Goal: Information Seeking & Learning: Learn about a topic

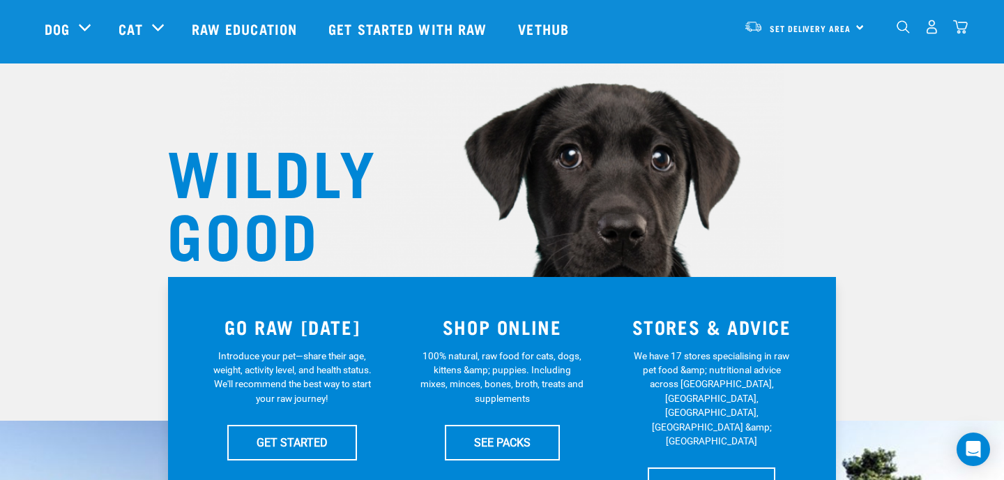
scroll to position [48, 0]
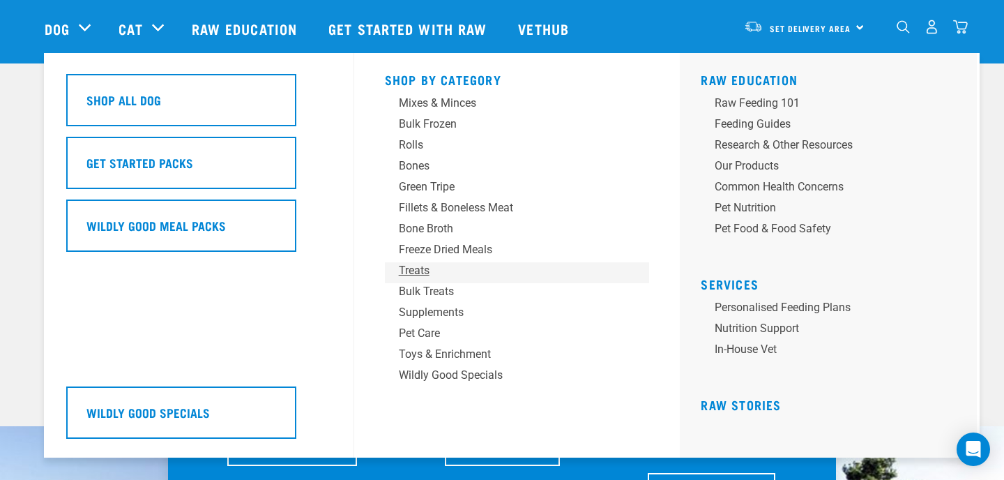
click at [418, 271] on div "Treats" at bounding box center [508, 270] width 218 height 17
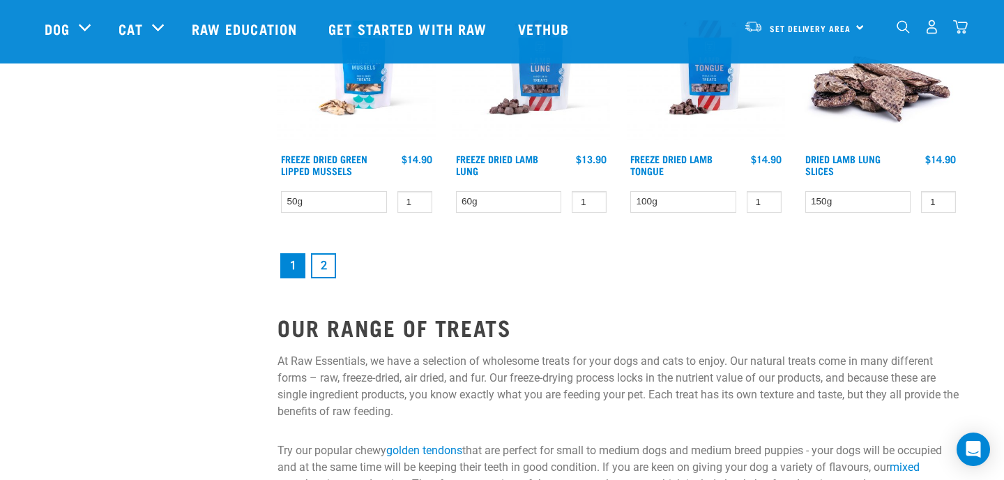
scroll to position [1977, 0]
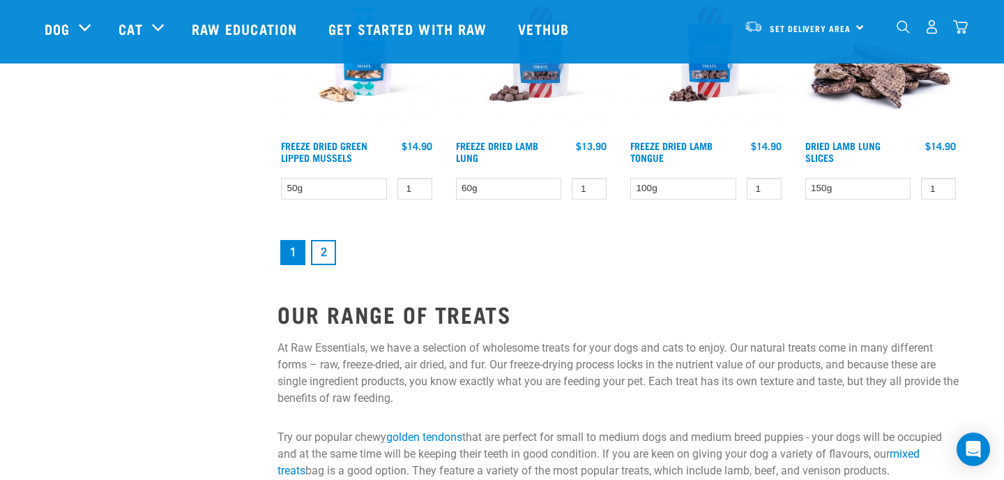
click at [319, 249] on link "2" at bounding box center [323, 252] width 25 height 25
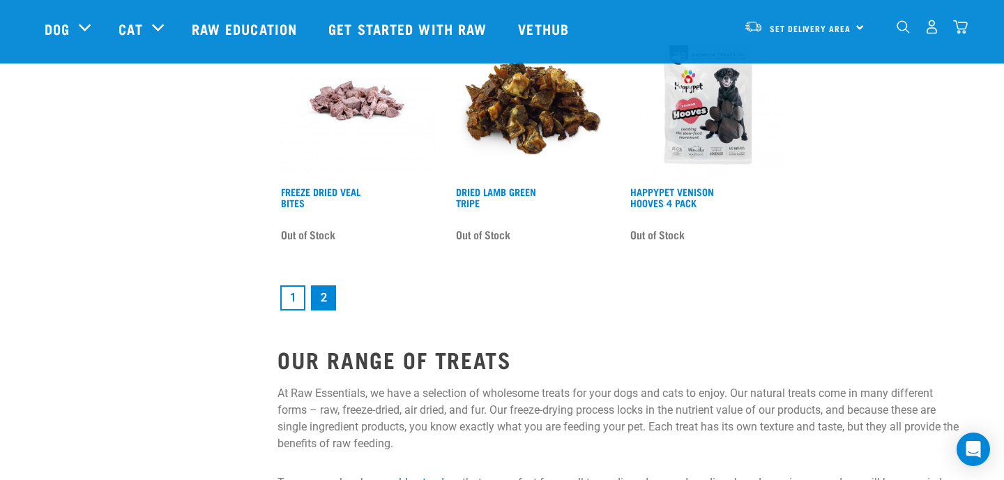
scroll to position [1981, 0]
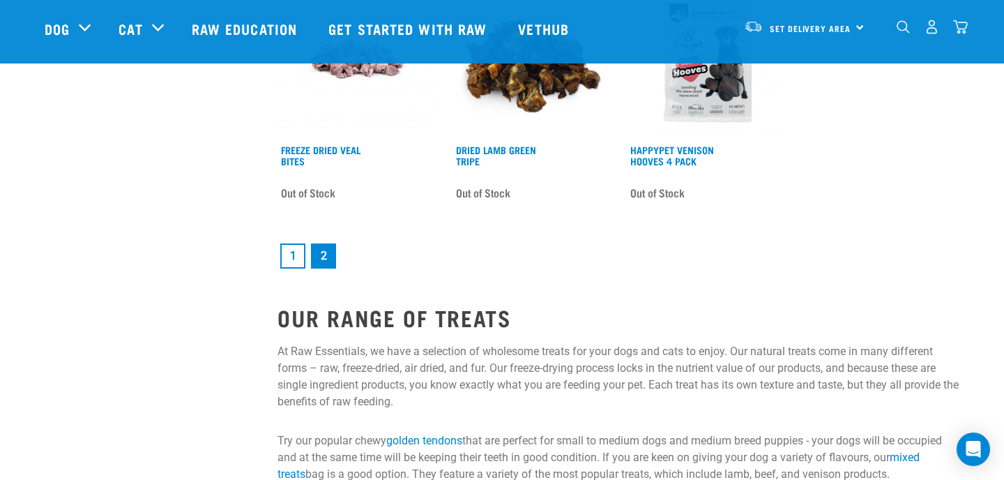
click at [289, 256] on link "1" at bounding box center [292, 255] width 25 height 25
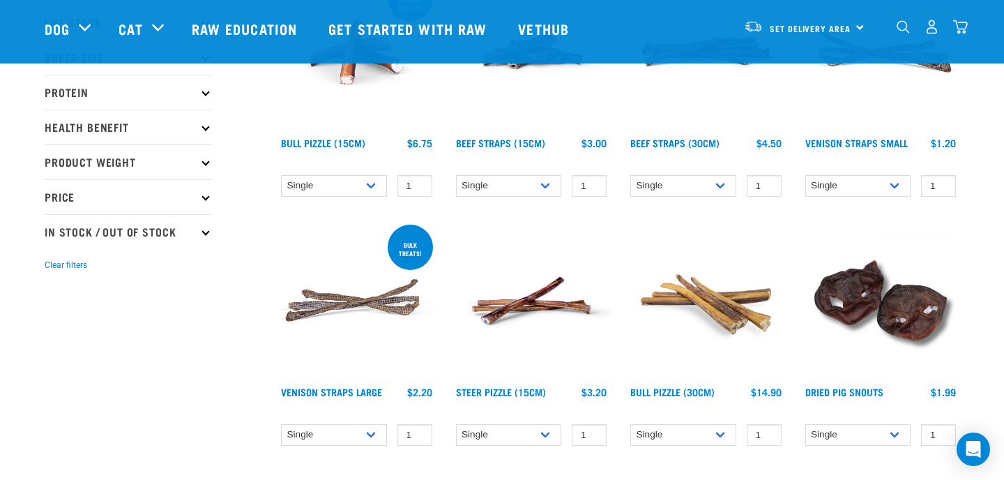
scroll to position [243, 0]
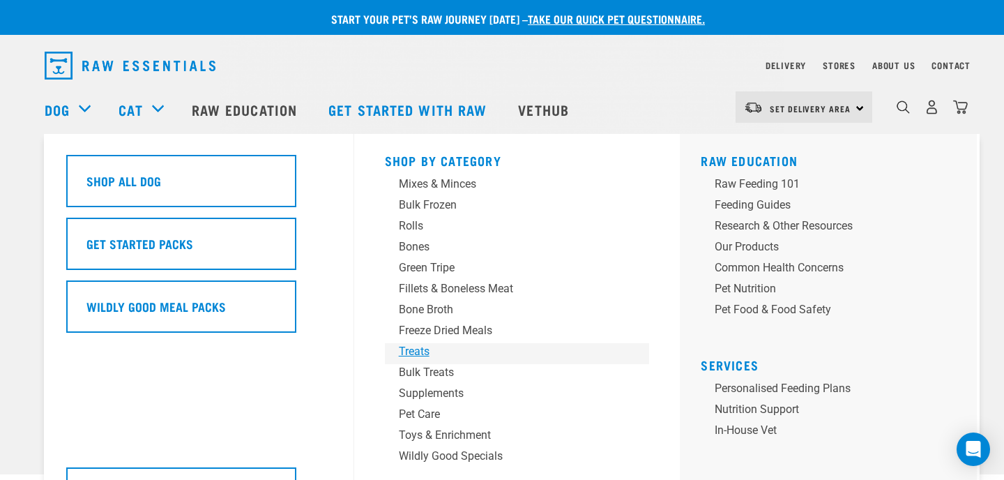
click at [421, 352] on div "Treats" at bounding box center [508, 351] width 218 height 17
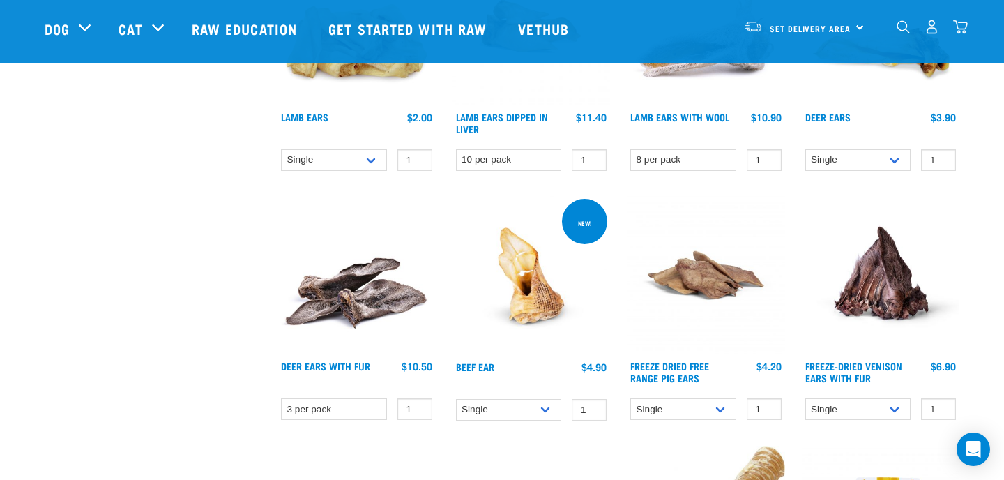
scroll to position [1015, 0]
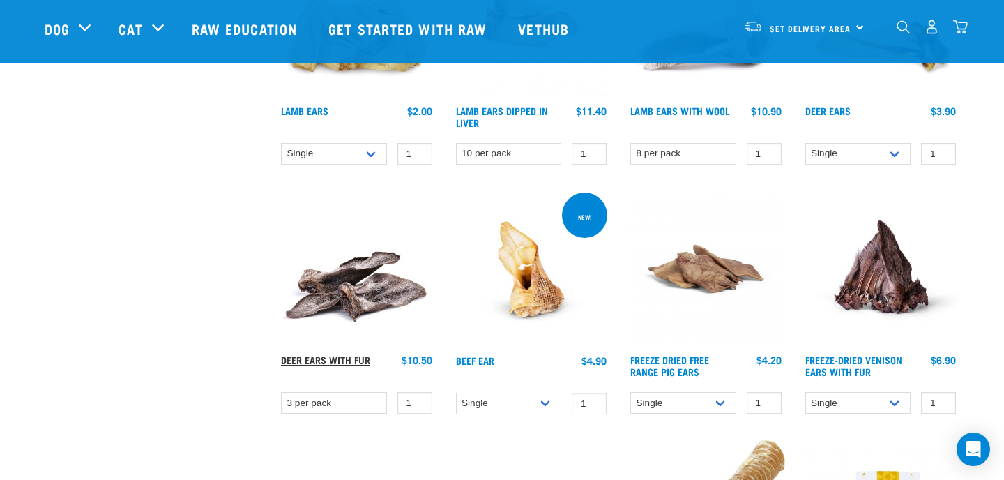
click at [316, 357] on link "Deer Ears with Fur" at bounding box center [325, 359] width 89 height 5
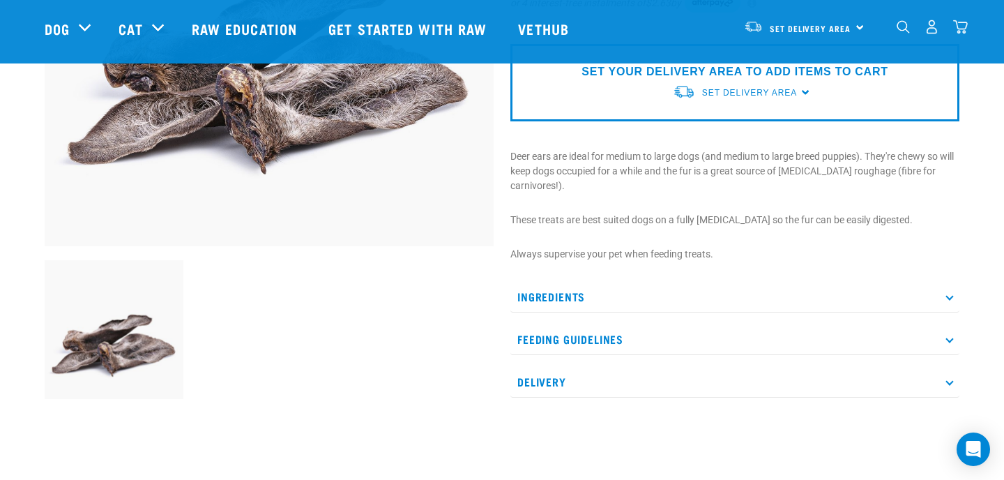
scroll to position [308, 0]
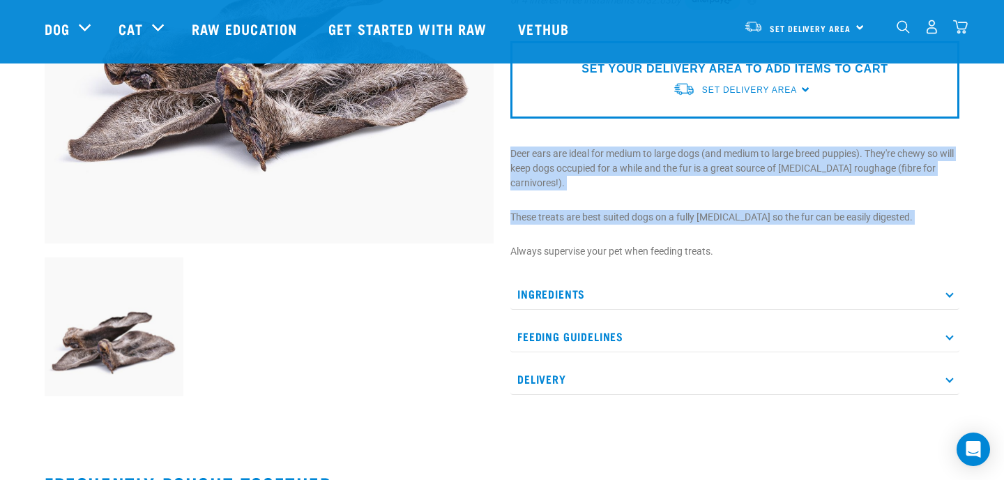
drag, startPoint x: 507, startPoint y: 151, endPoint x: 617, endPoint y: 228, distance: 134.7
click at [617, 229] on div "Deer Ears with Fur" at bounding box center [735, 94] width 466 height 639
copy div "Deer ears are ideal for medium to large dogs (and medium to large breed puppies…"
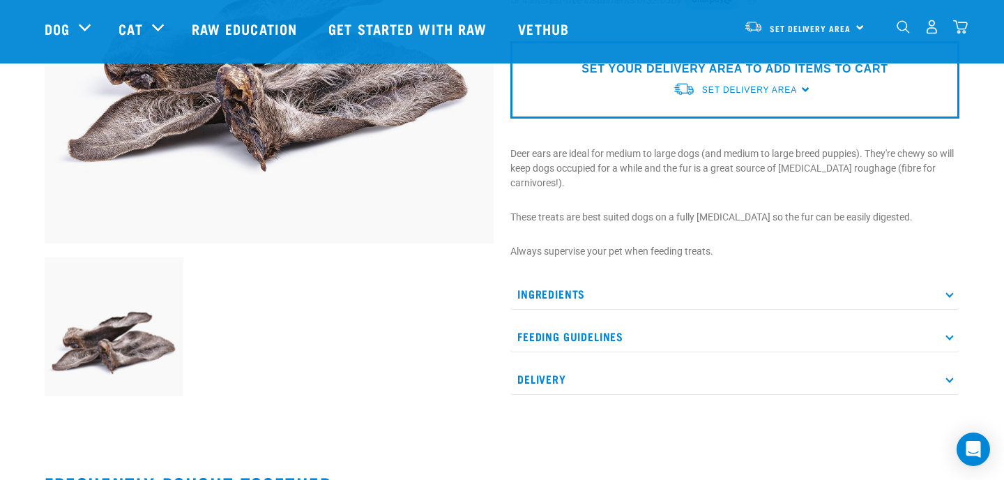
click at [721, 252] on p "Always supervise your pet when feeding treats." at bounding box center [735, 251] width 449 height 15
drag, startPoint x: 721, startPoint y: 252, endPoint x: 511, endPoint y: 249, distance: 210.7
click at [511, 249] on p "Always supervise your pet when feeding treats." at bounding box center [735, 251] width 449 height 15
copy p "Always supervise your pet when feeding treats."
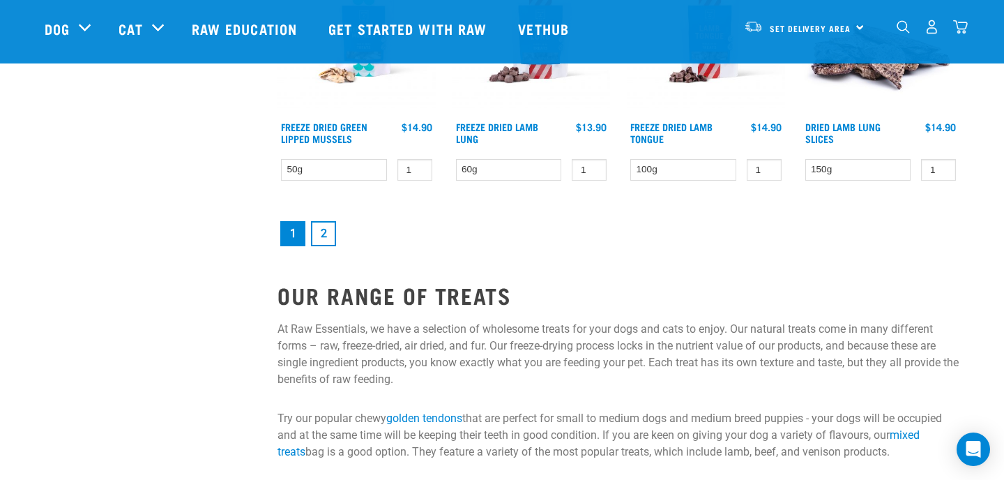
scroll to position [2007, 0]
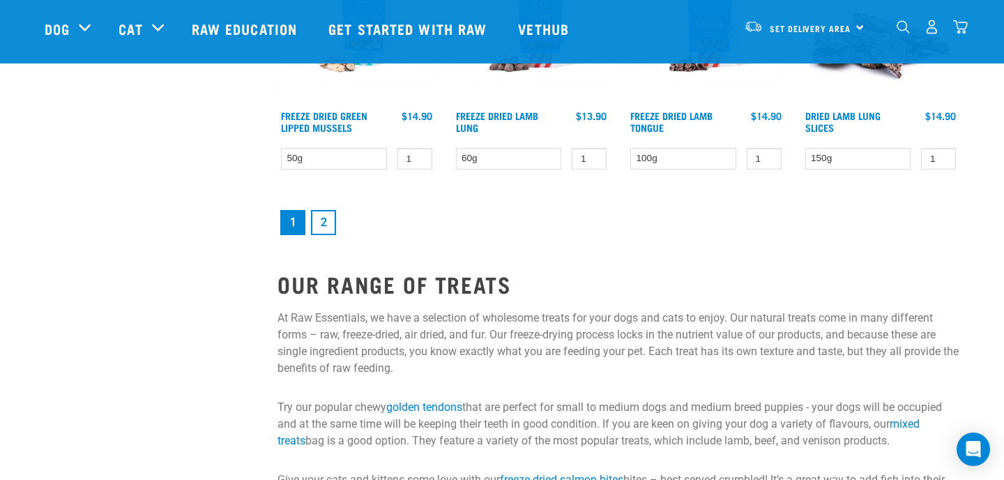
click at [320, 225] on link "2" at bounding box center [323, 222] width 25 height 25
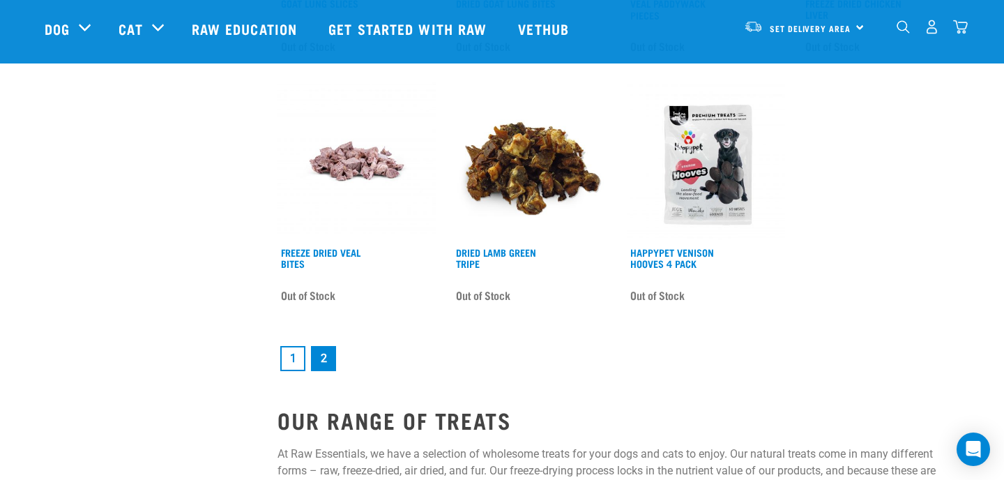
scroll to position [1876, 0]
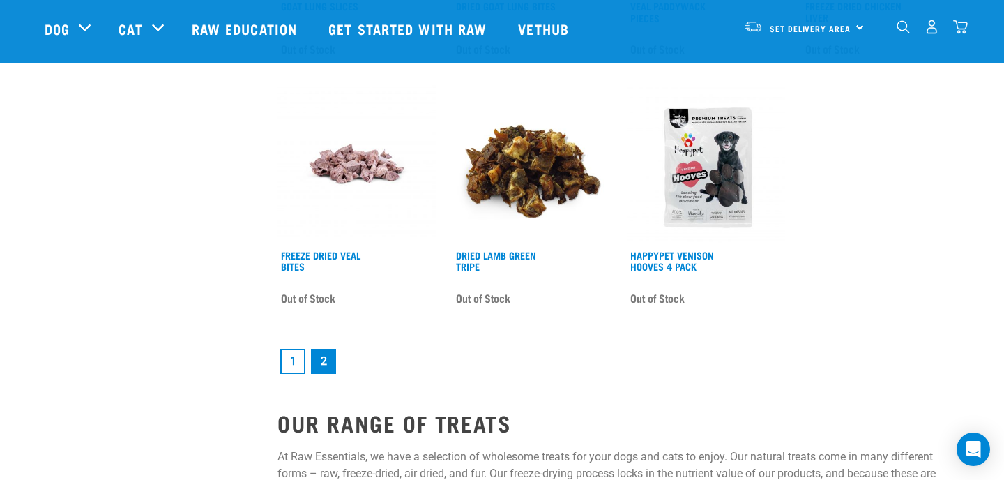
click at [288, 354] on link "1" at bounding box center [292, 361] width 25 height 25
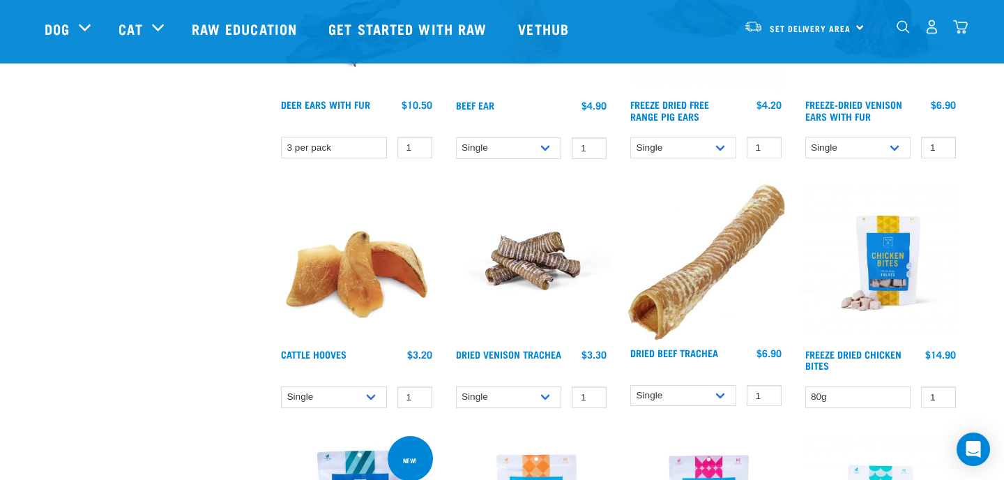
scroll to position [1265, 0]
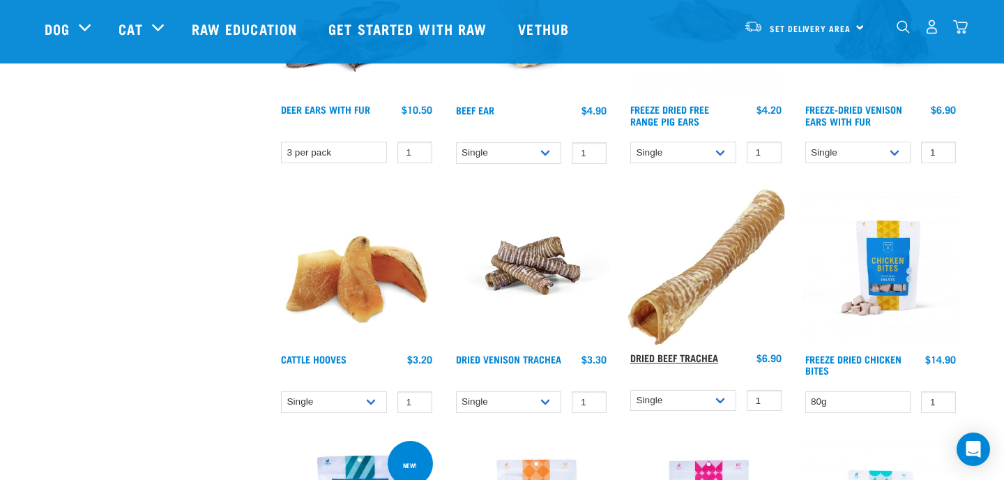
click at [695, 355] on link "Dried Beef Trachea" at bounding box center [675, 357] width 88 height 5
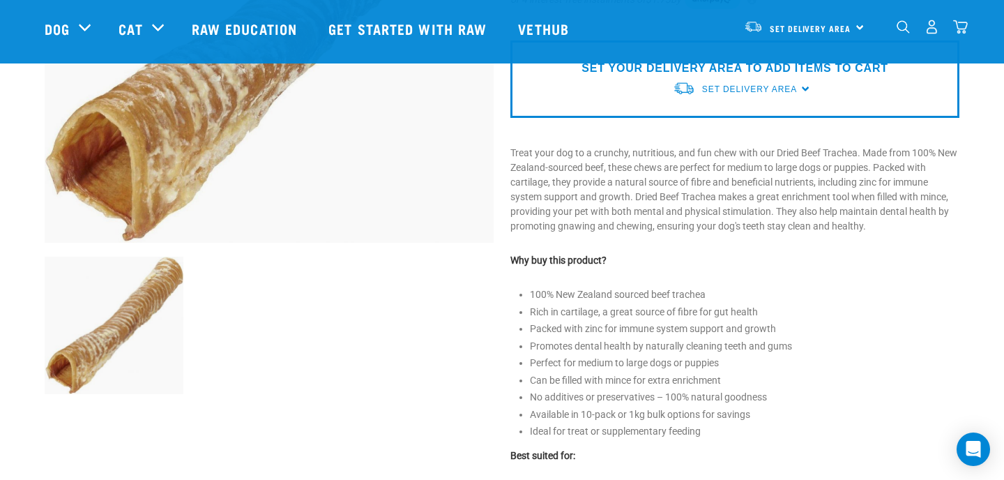
scroll to position [307, 0]
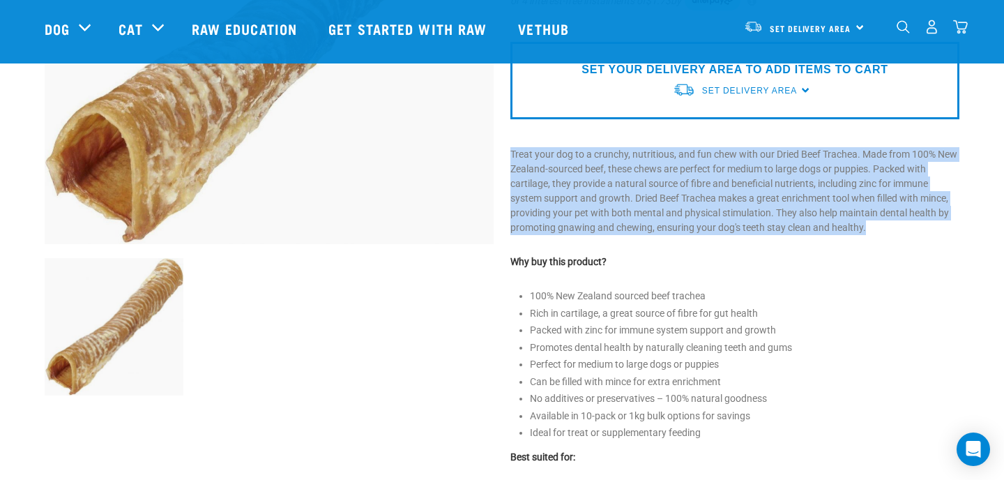
drag, startPoint x: 508, startPoint y: 152, endPoint x: 643, endPoint y: 241, distance: 161.1
click at [643, 241] on div "Dried Beef Trachea" at bounding box center [735, 253] width 466 height 954
copy div "Treat your dog to a crunchy, nutritious, and fun chew with our Dried Beef Trach…"
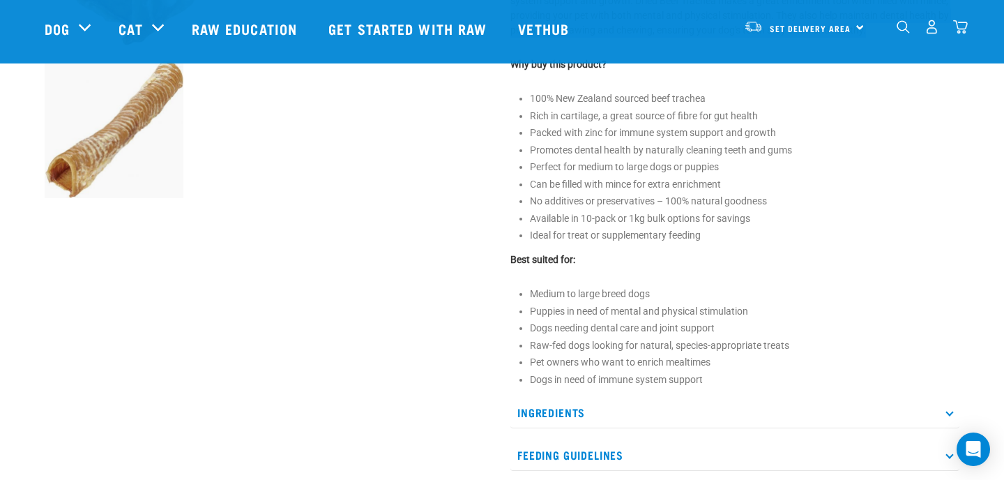
scroll to position [510, 0]
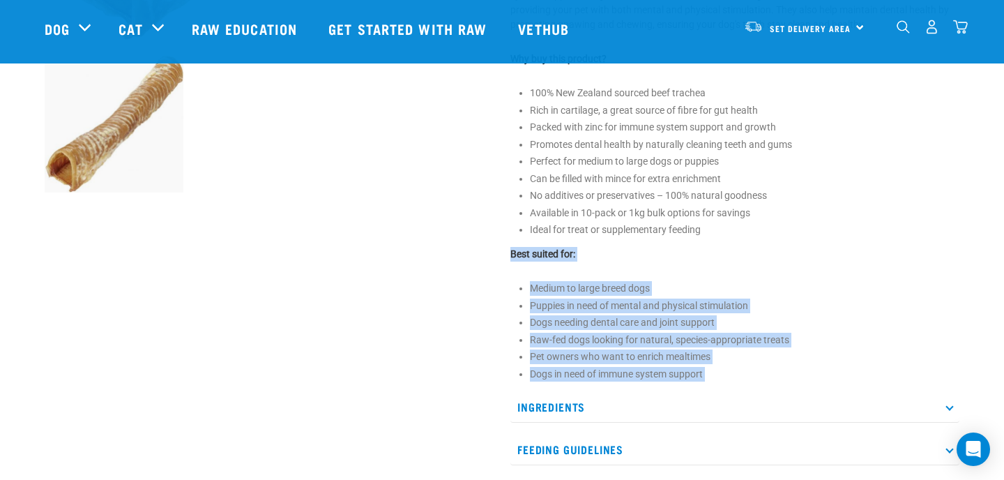
drag, startPoint x: 508, startPoint y: 252, endPoint x: 535, endPoint y: 386, distance: 136.5
click at [535, 387] on div "Dried Beef Trachea" at bounding box center [735, 50] width 466 height 954
copy div "Best suited for: Medium to large breed dogs Puppies in need of mental and physi…"
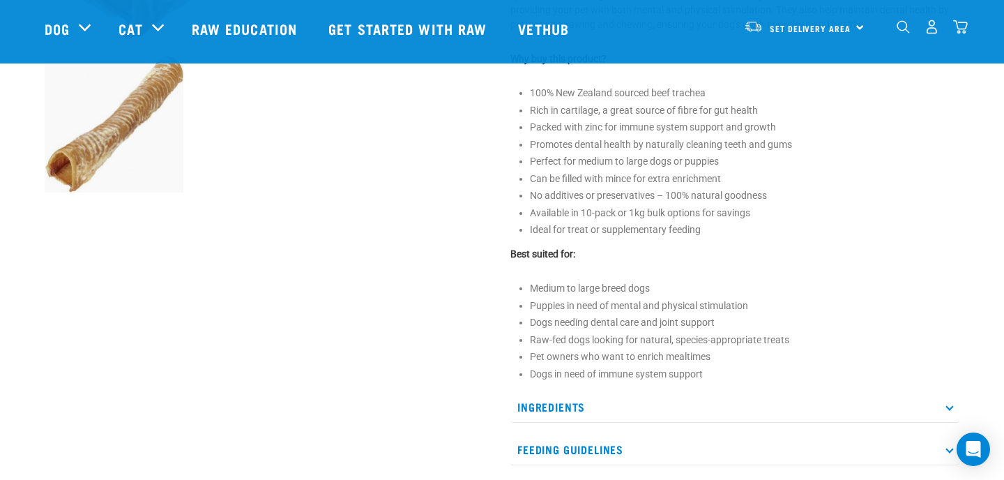
click at [574, 403] on p "Ingredients" at bounding box center [735, 406] width 449 height 31
drag, startPoint x: 720, startPoint y: 454, endPoint x: 539, endPoint y: 453, distance: 181.3
click at [536, 457] on section "100% New Zealand sourced Beef Trachea" at bounding box center [735, 454] width 435 height 15
copy li "100% New Zealand sourced Beef Trachea"
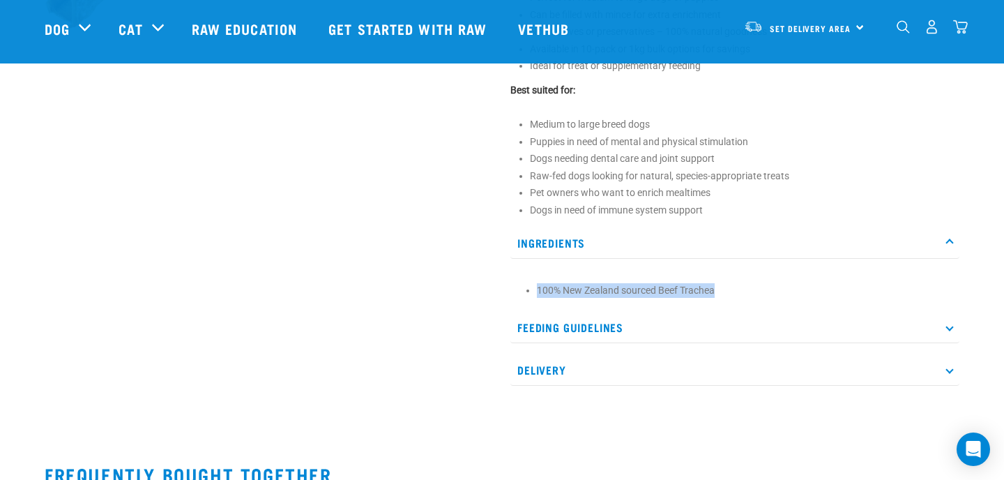
scroll to position [793, 0]
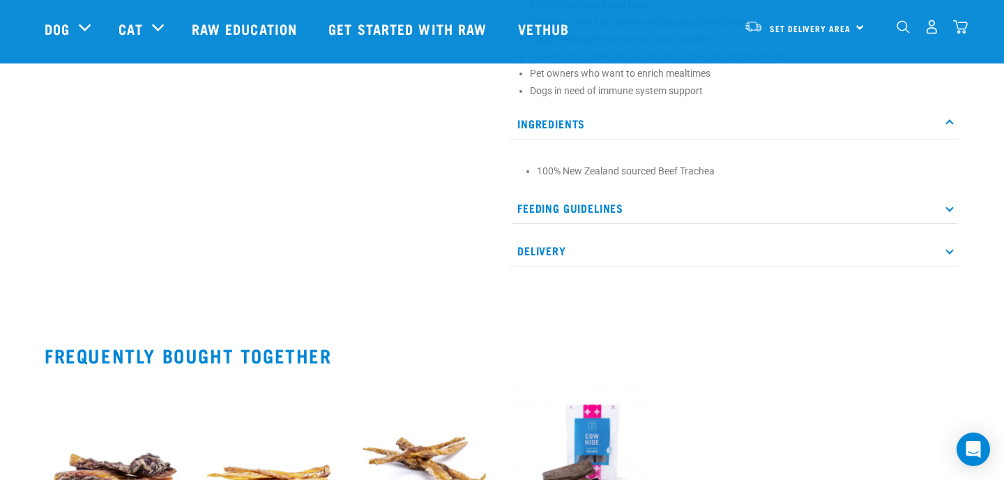
click at [614, 205] on p "Feeding Guidelines" at bounding box center [735, 208] width 449 height 31
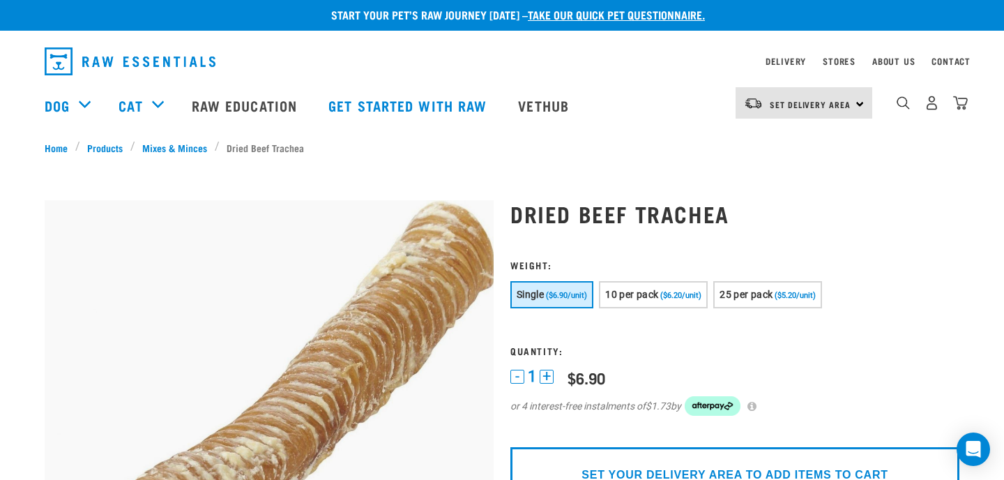
scroll to position [0, 0]
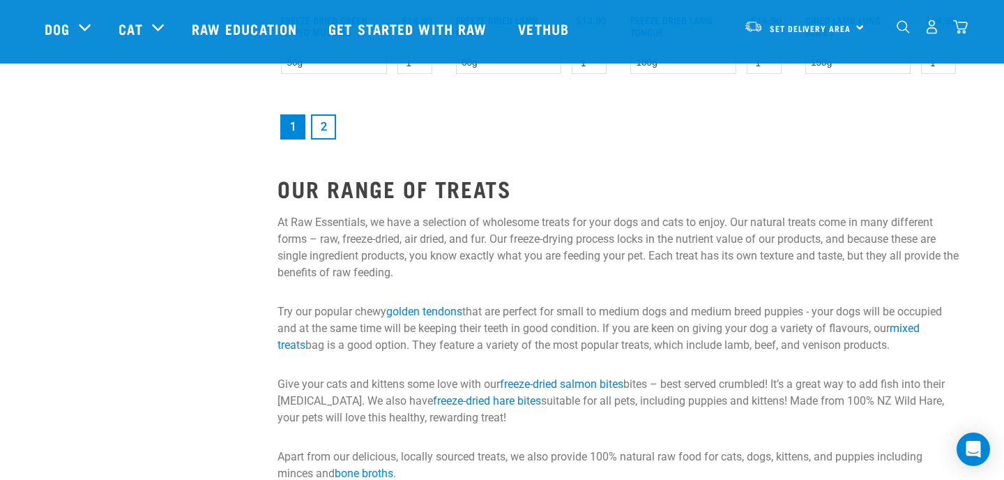
scroll to position [2075, 0]
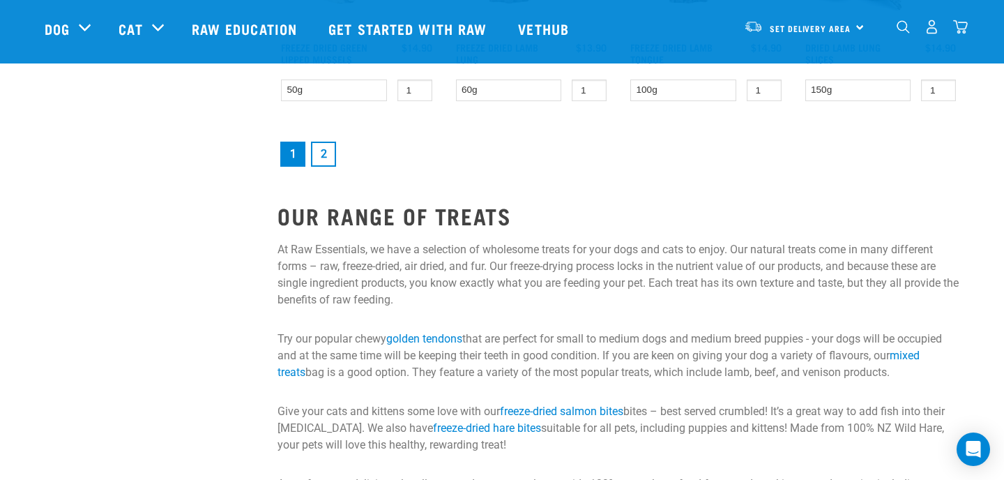
click at [320, 153] on link "2" at bounding box center [323, 154] width 25 height 25
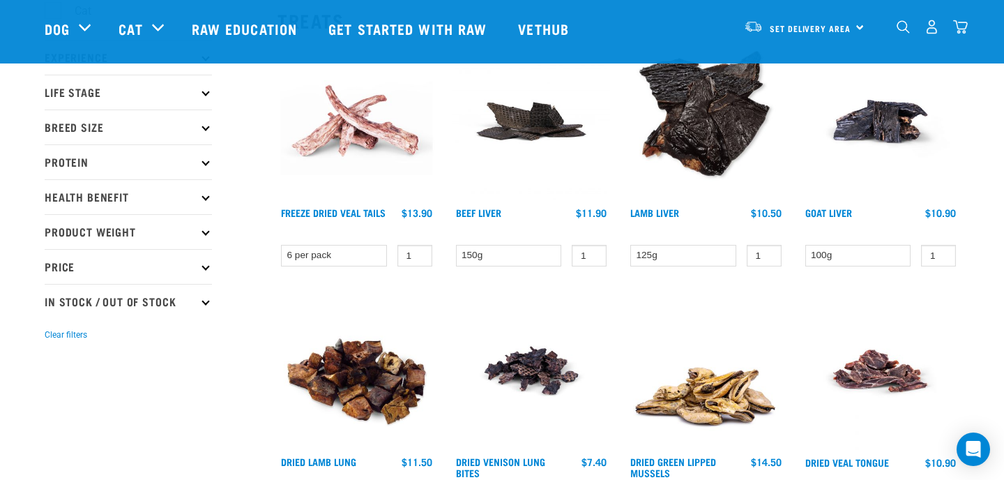
scroll to position [220, 0]
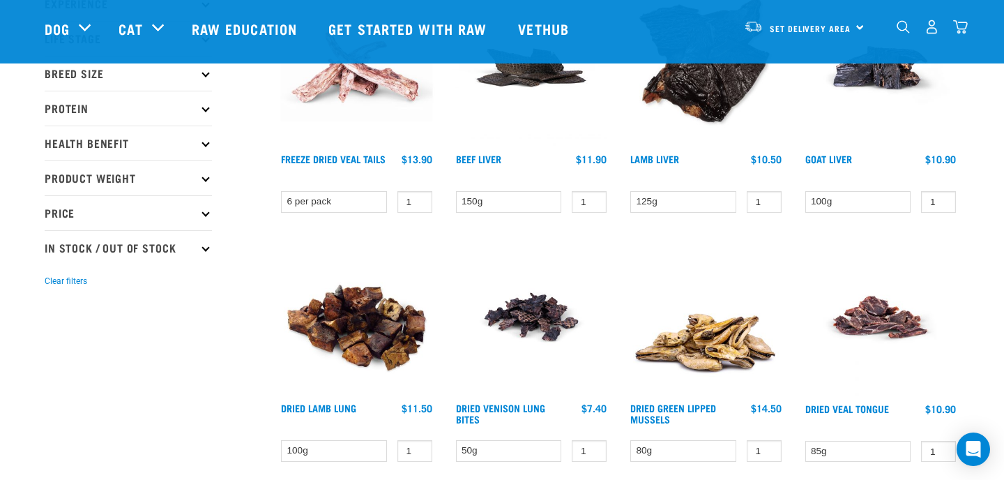
click at [512, 148] on link at bounding box center [532, 143] width 158 height 13
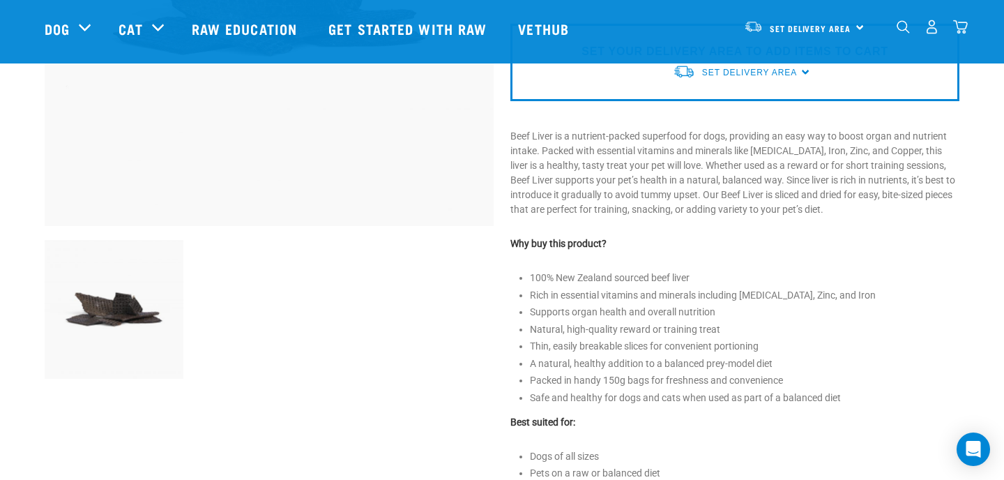
scroll to position [316, 0]
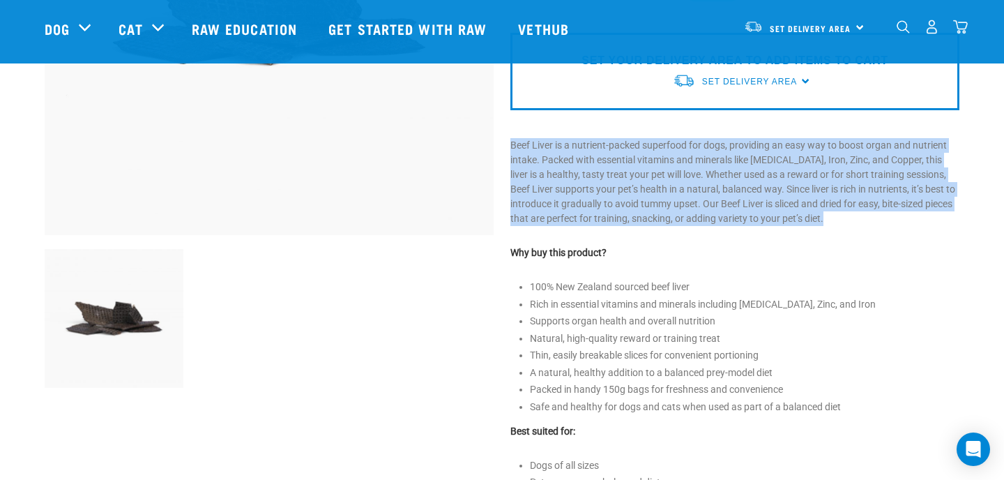
drag, startPoint x: 507, startPoint y: 144, endPoint x: 587, endPoint y: 226, distance: 113.9
click at [587, 227] on div "Beef Liver 1" at bounding box center [735, 227] width 466 height 920
copy div "Beef Liver is a nutrient-packed superfood for dogs, providing an easy way to bo…"
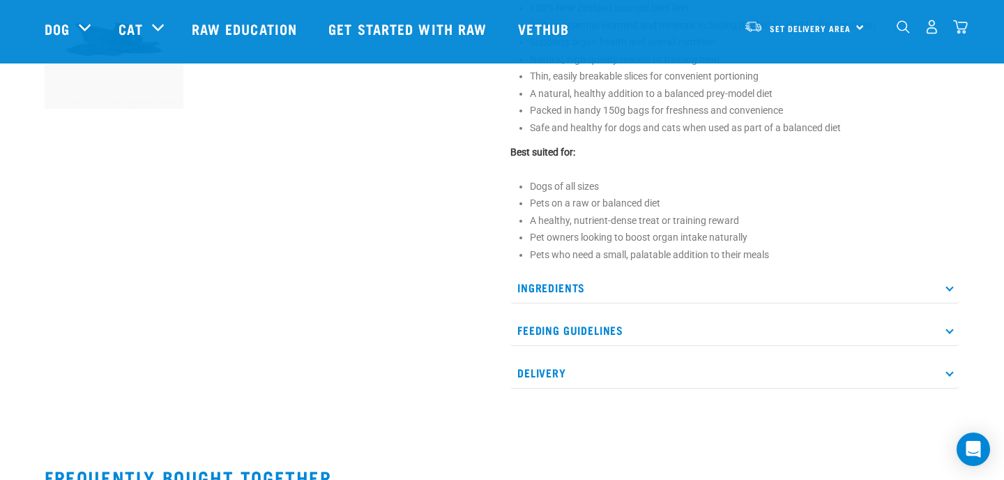
scroll to position [611, 0]
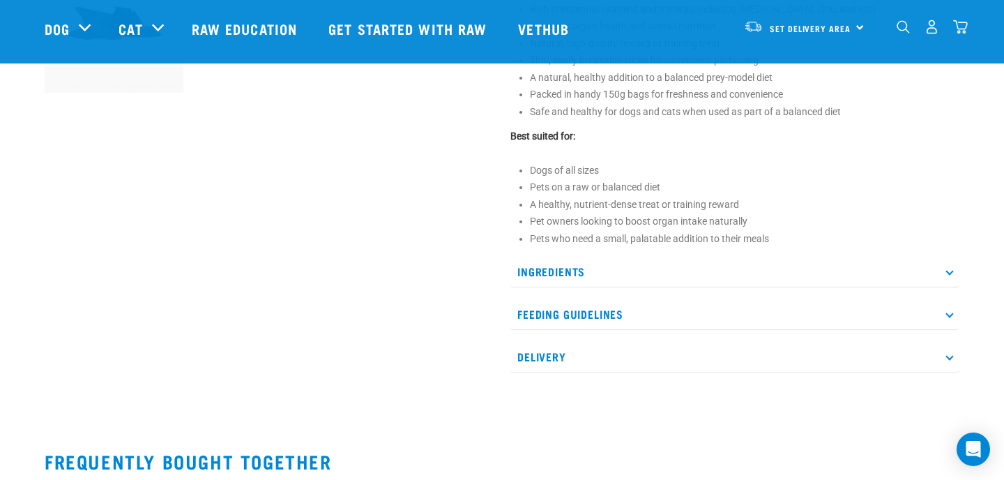
click at [564, 268] on p "Ingredients" at bounding box center [735, 271] width 449 height 31
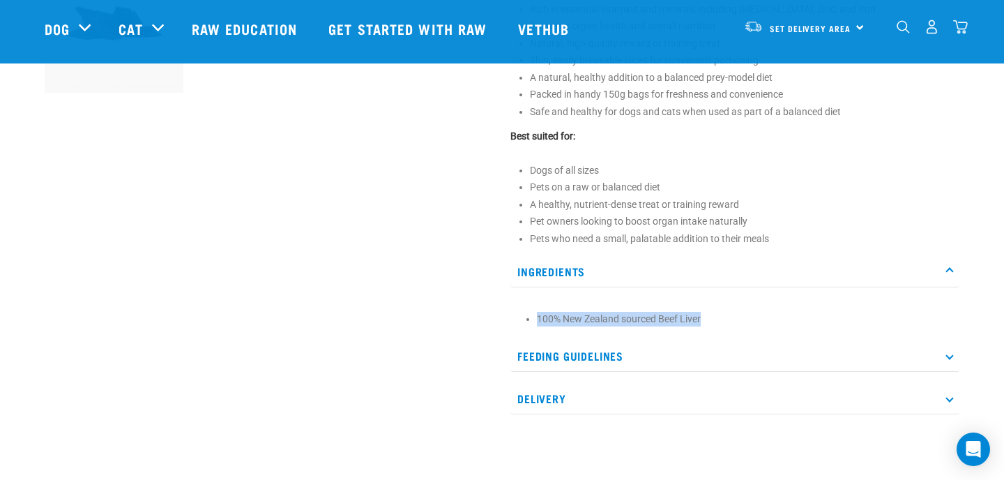
drag, startPoint x: 705, startPoint y: 317, endPoint x: 538, endPoint y: 319, distance: 166.7
click at [538, 319] on li "100% New Zealand sourced Beef Liver" at bounding box center [745, 319] width 416 height 15
copy li "100% New Zealand sourced Beef Liver"
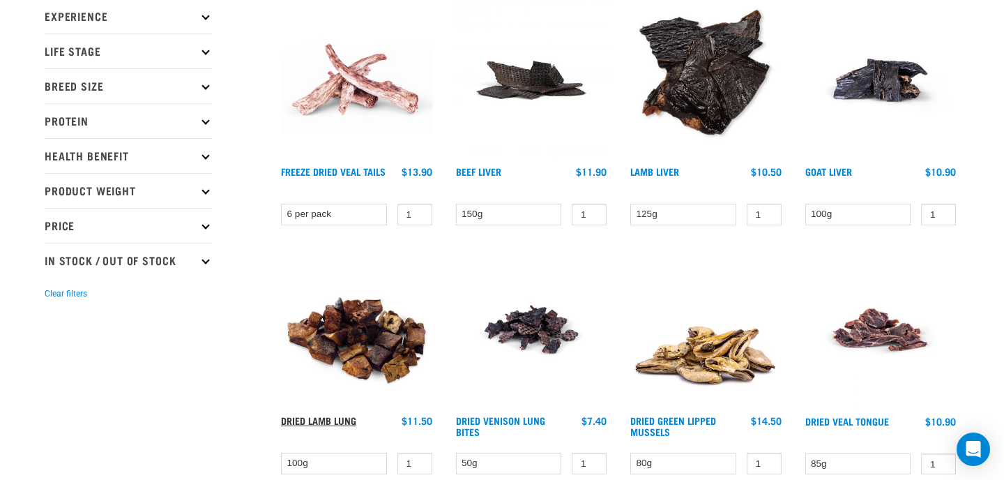
click at [327, 419] on link "Dried Lamb Lung" at bounding box center [318, 420] width 75 height 5
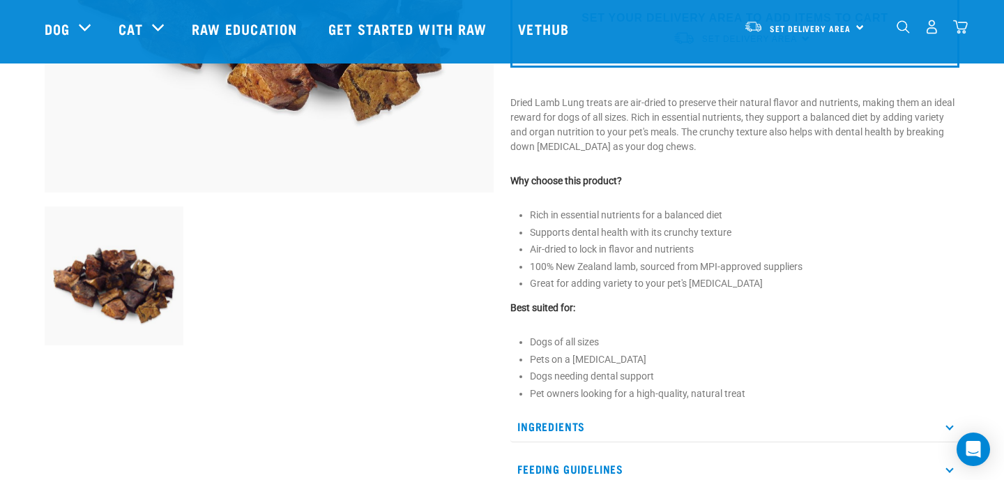
scroll to position [349, 0]
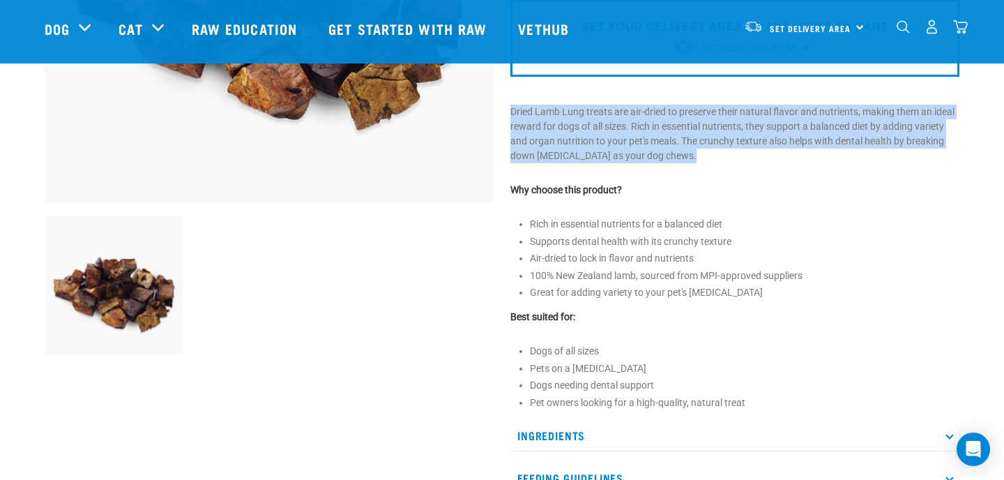
drag, startPoint x: 504, startPoint y: 110, endPoint x: 609, endPoint y: 172, distance: 121.6
click at [609, 172] on div "Dried Lamb Lung" at bounding box center [735, 145] width 466 height 822
copy div "Dried Lamb Lung treats are air-dried to preserve their natural flavor and nutri…"
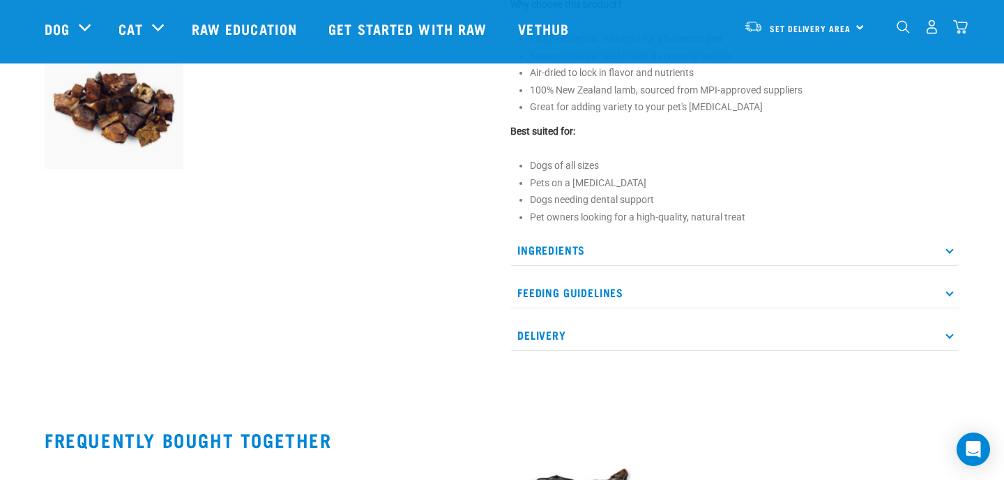
scroll to position [554, 0]
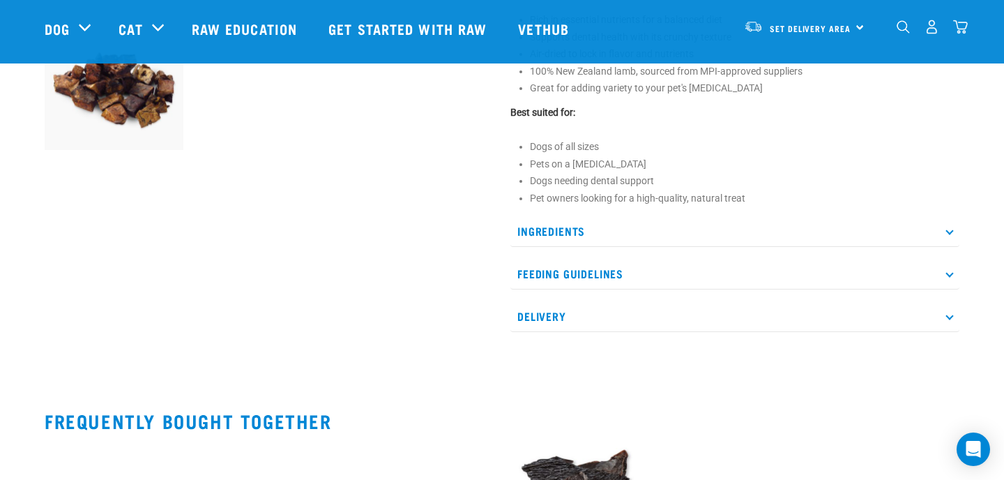
click at [589, 233] on p "Ingredients" at bounding box center [735, 231] width 449 height 31
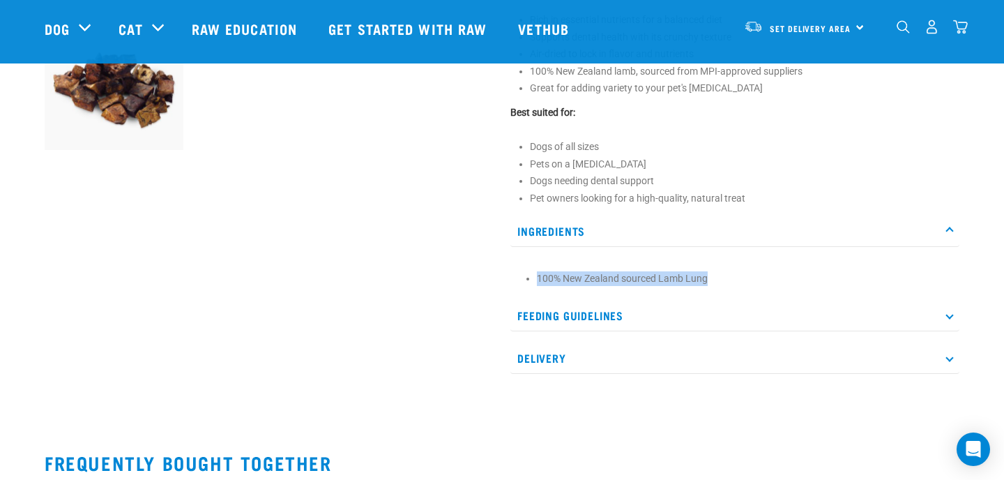
drag, startPoint x: 707, startPoint y: 278, endPoint x: 530, endPoint y: 279, distance: 177.2
click at [537, 279] on li "100% New Zealand sourced Lamb Lung" at bounding box center [745, 278] width 416 height 15
copy li "100% New Zealand sourced Lamb Lung"
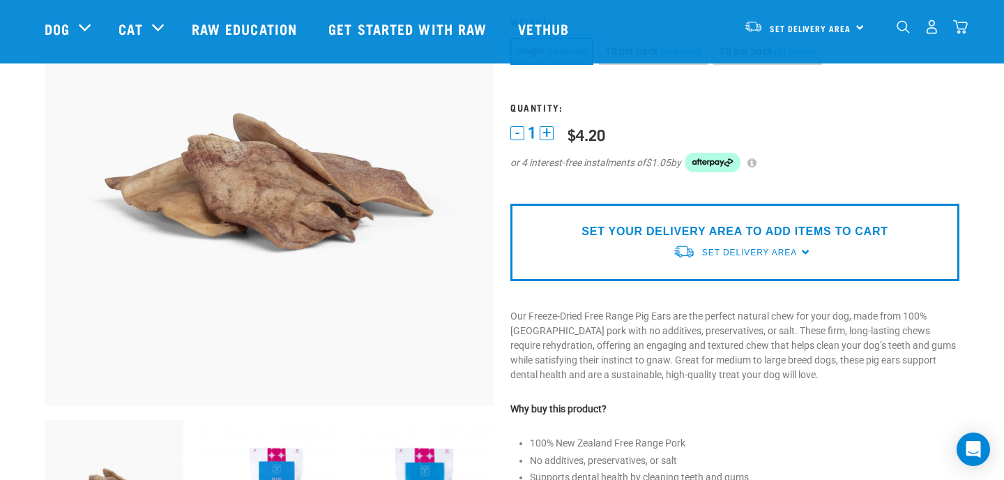
scroll to position [152, 0]
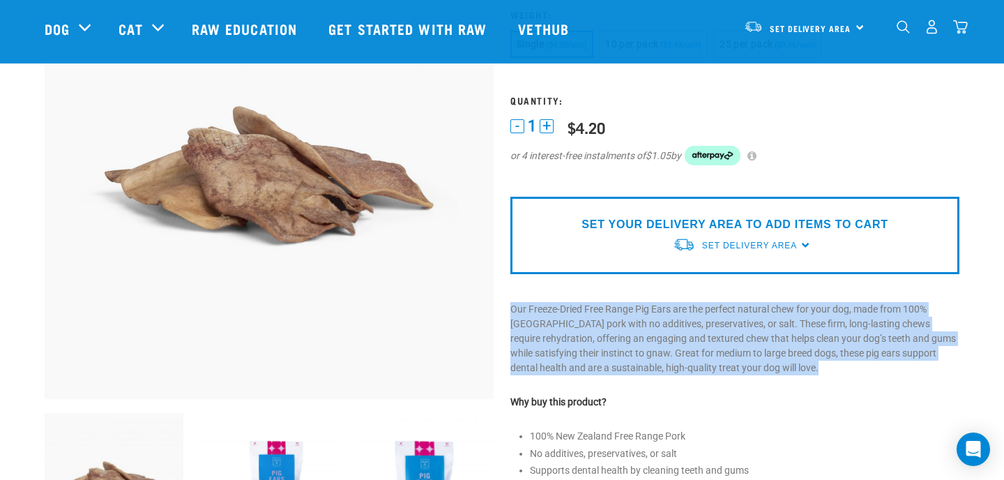
drag, startPoint x: 509, startPoint y: 308, endPoint x: 712, endPoint y: 380, distance: 215.3
click at [712, 380] on div "Freeze Dried Free Range Pig Ears" at bounding box center [735, 366] width 466 height 871
copy div "Our Freeze-Dried Free Range Pig Ears are the perfect natural chew for your dog,…"
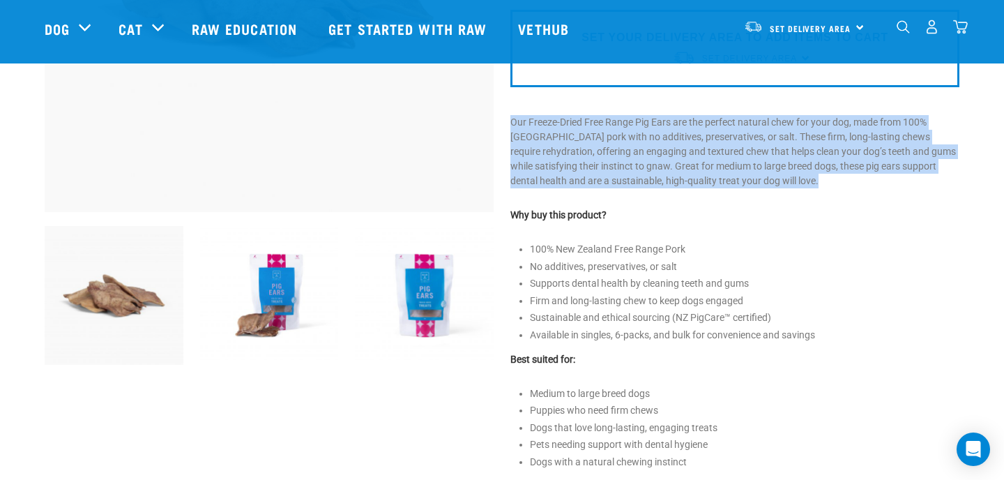
scroll to position [349, 0]
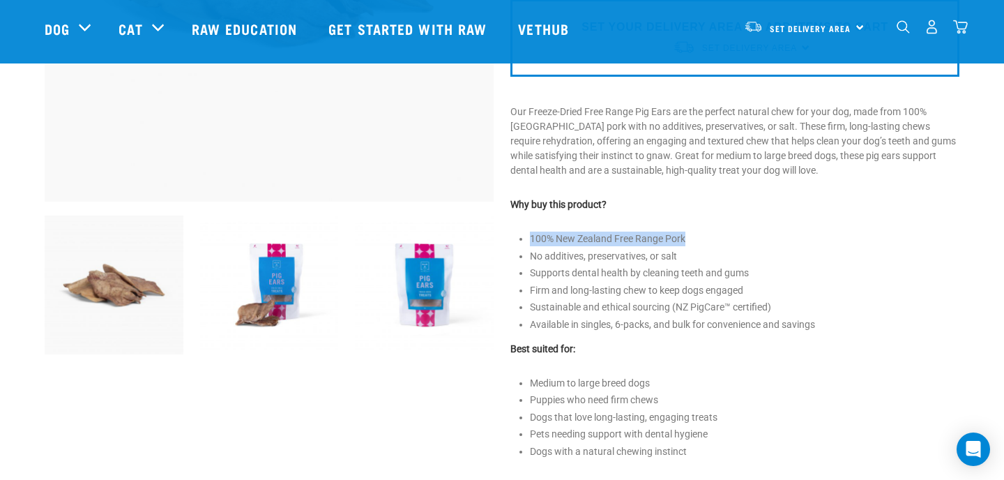
drag, startPoint x: 688, startPoint y: 237, endPoint x: 526, endPoint y: 238, distance: 161.8
click at [526, 238] on div "Freeze Dried Free Range Pig Ears" at bounding box center [735, 169] width 466 height 871
copy li "100% New Zealand Free Range Pork"
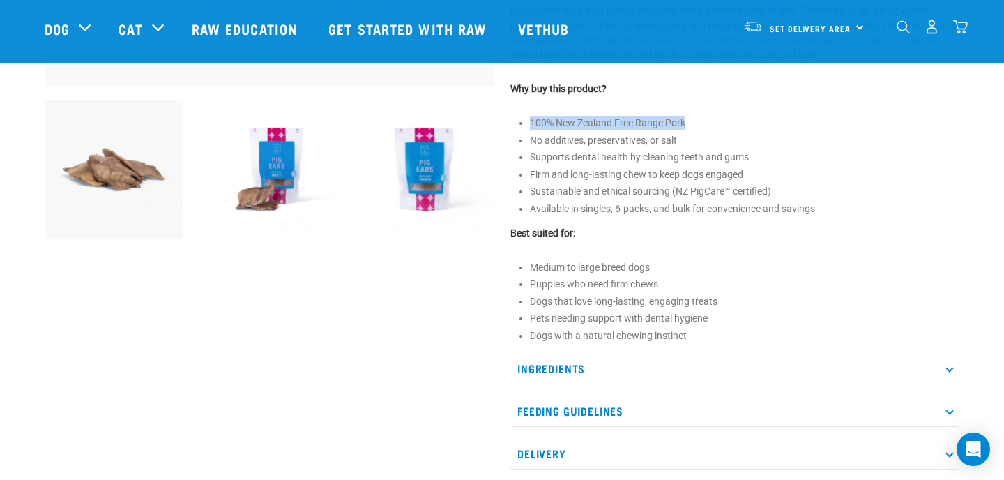
scroll to position [552, 0]
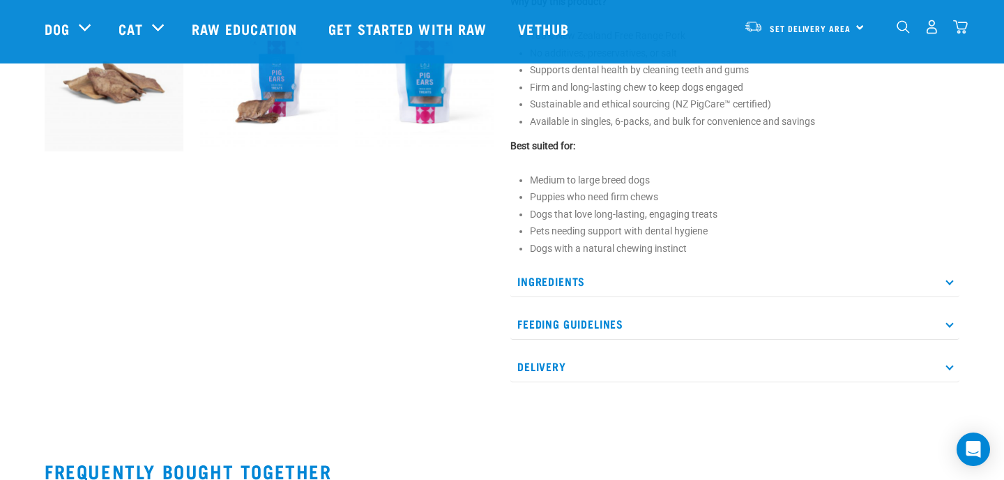
click at [579, 278] on p "Ingredients" at bounding box center [735, 281] width 449 height 31
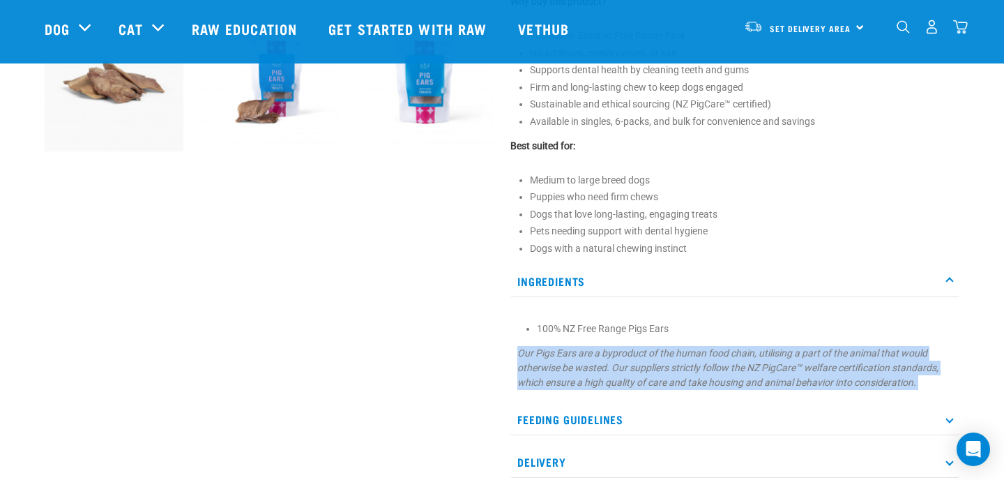
drag, startPoint x: 517, startPoint y: 352, endPoint x: 797, endPoint y: 406, distance: 284.9
click at [797, 406] on div "Ingredients 100% NZ Free Range Pigs Ears Our Pigs Ears are a byproduct of the h…" at bounding box center [735, 372] width 449 height 212
copy div "Our Pigs Ears are a byproduct of the human food chain, utilising a part of the …"
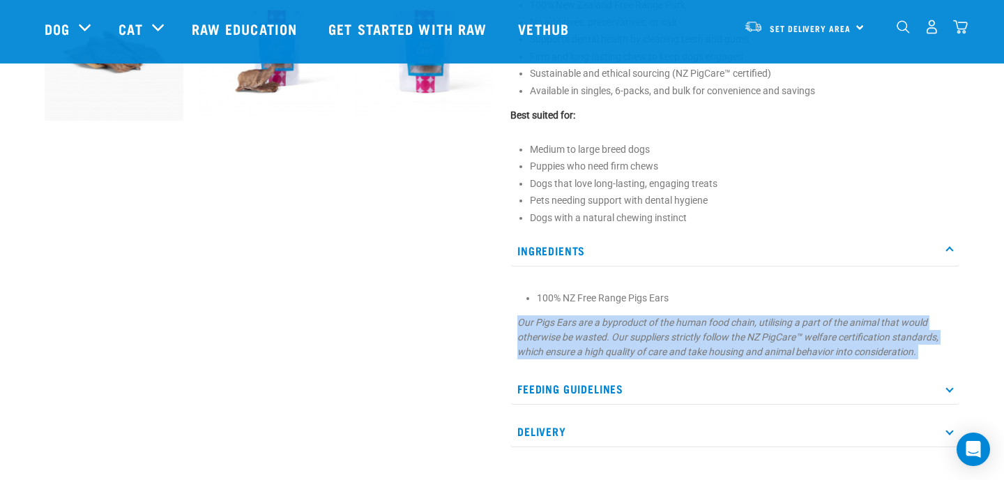
scroll to position [626, 0]
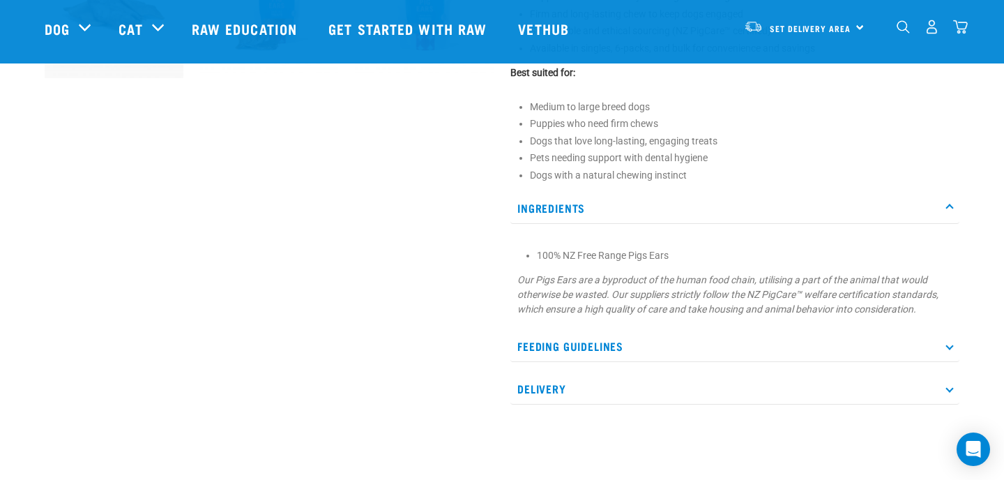
click at [592, 347] on p "Feeding Guidelines" at bounding box center [735, 346] width 449 height 31
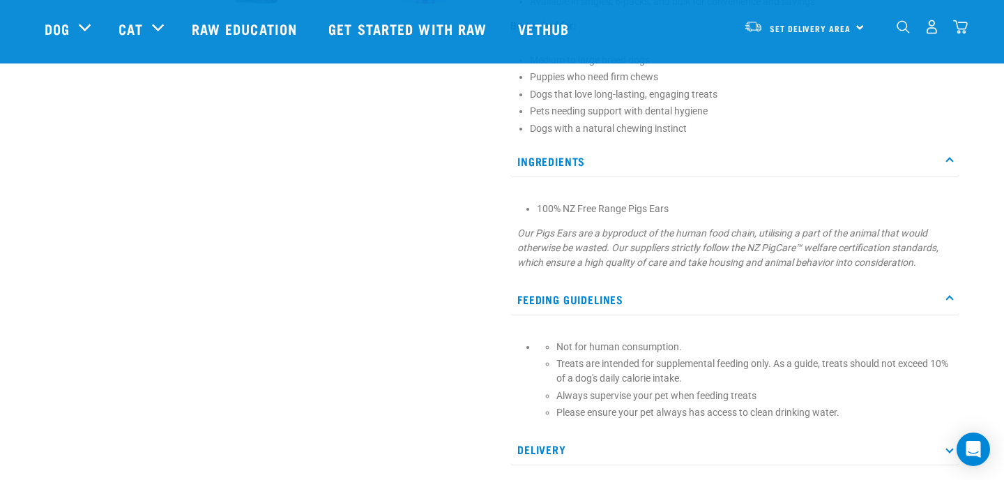
scroll to position [675, 0]
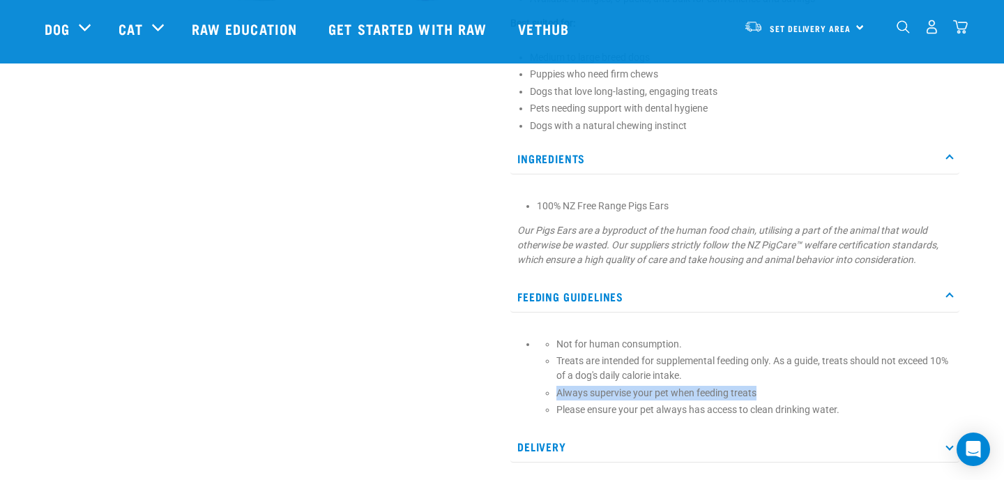
drag, startPoint x: 757, startPoint y: 392, endPoint x: 553, endPoint y: 393, distance: 203.7
click at [553, 393] on li "Not for human consumption. Treats are intended for supplemental feeding only. A…" at bounding box center [745, 377] width 416 height 81
copy p "Always supervise your pet when feeding treats"
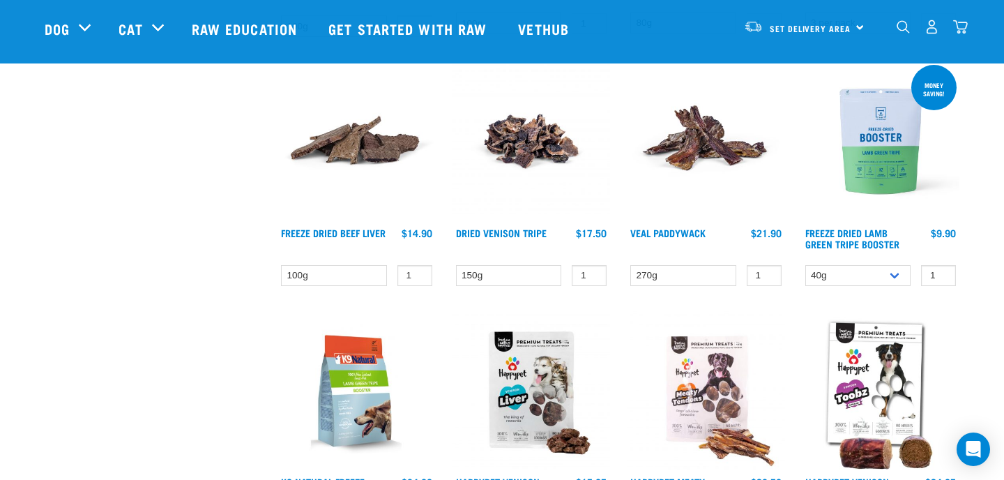
scroll to position [899, 0]
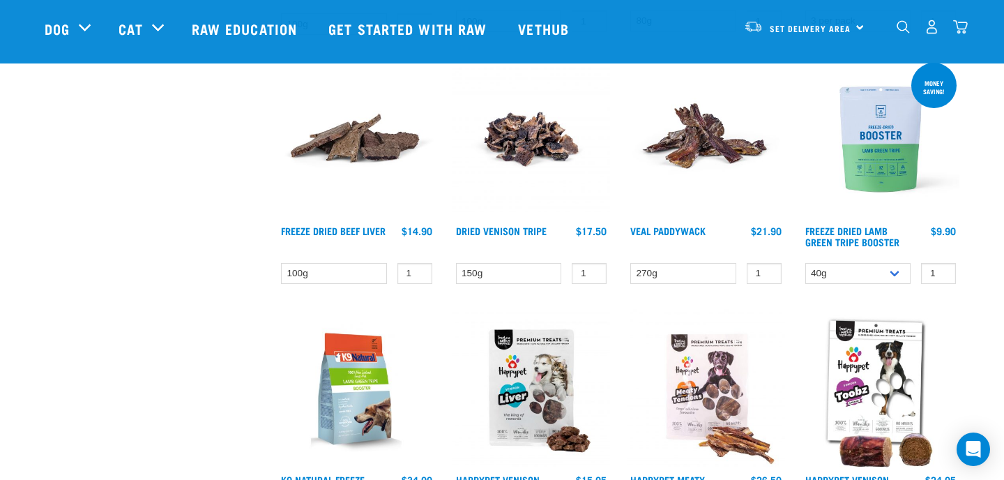
click at [534, 124] on img at bounding box center [532, 139] width 158 height 158
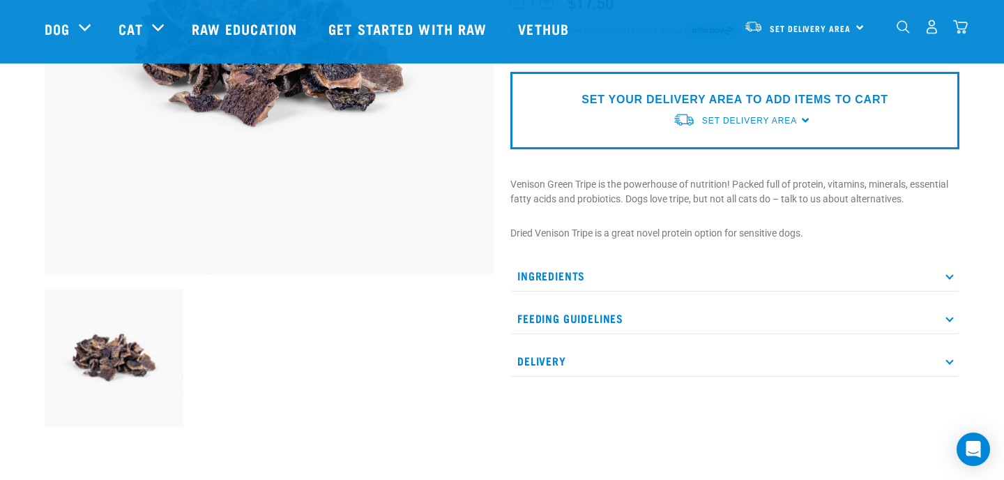
scroll to position [270, 0]
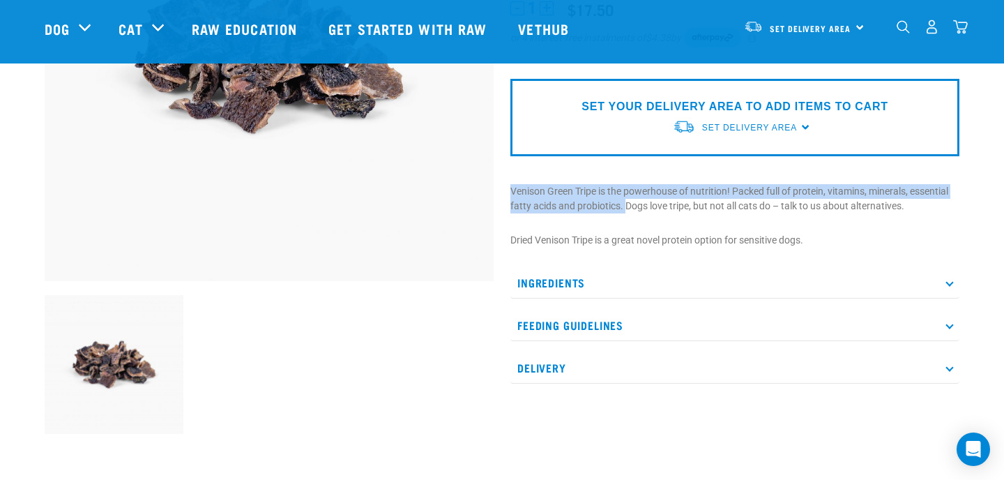
drag, startPoint x: 508, startPoint y: 190, endPoint x: 628, endPoint y: 203, distance: 120.0
click at [628, 204] on div "Dried Venison Tripe 150g" at bounding box center [735, 128] width 466 height 631
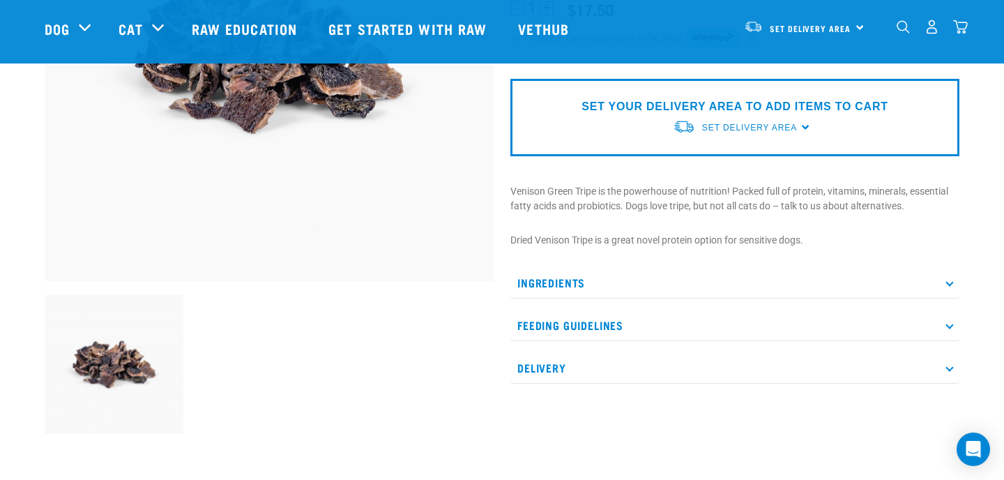
click at [813, 241] on p "Dried Venison Tripe is a great novel protein option for sensitive dogs." at bounding box center [735, 240] width 449 height 15
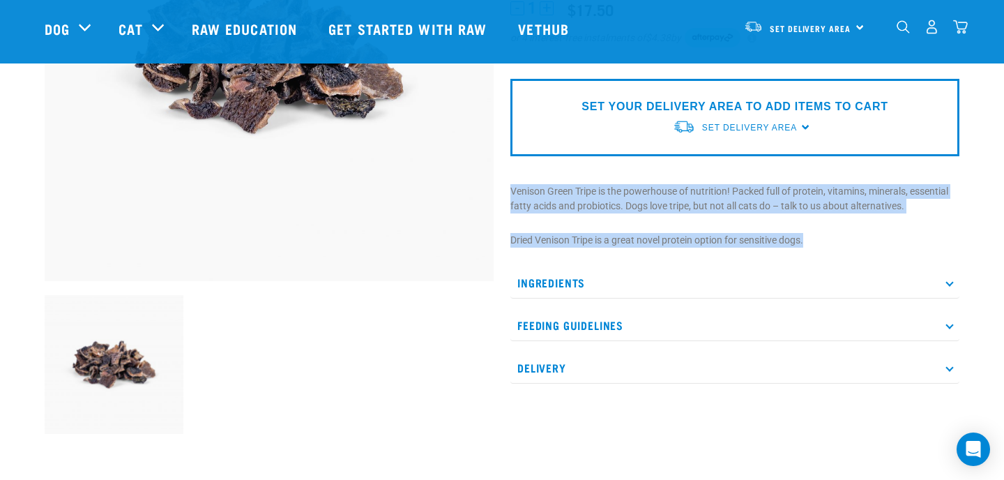
drag, startPoint x: 813, startPoint y: 241, endPoint x: 517, endPoint y: 179, distance: 302.2
click at [517, 180] on div "Dried Venison Tripe 150g" at bounding box center [735, 128] width 466 height 631
copy div "Venison Green Tripe is the powerhouse of nutrition! Packed full of protein, vit…"
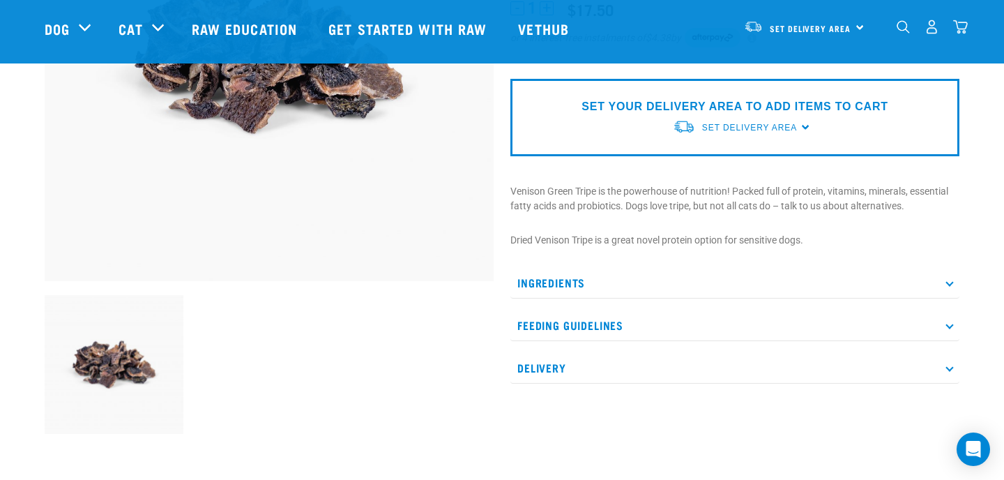
click at [589, 271] on p "Ingredients" at bounding box center [735, 282] width 449 height 31
drag, startPoint x: 538, startPoint y: 329, endPoint x: 594, endPoint y: 324, distance: 56.0
click at [594, 327] on li "Venison Tripe" at bounding box center [745, 330] width 416 height 15
copy li "Venison Tripe"
click at [607, 361] on p "Feeding Guidelines" at bounding box center [735, 367] width 449 height 31
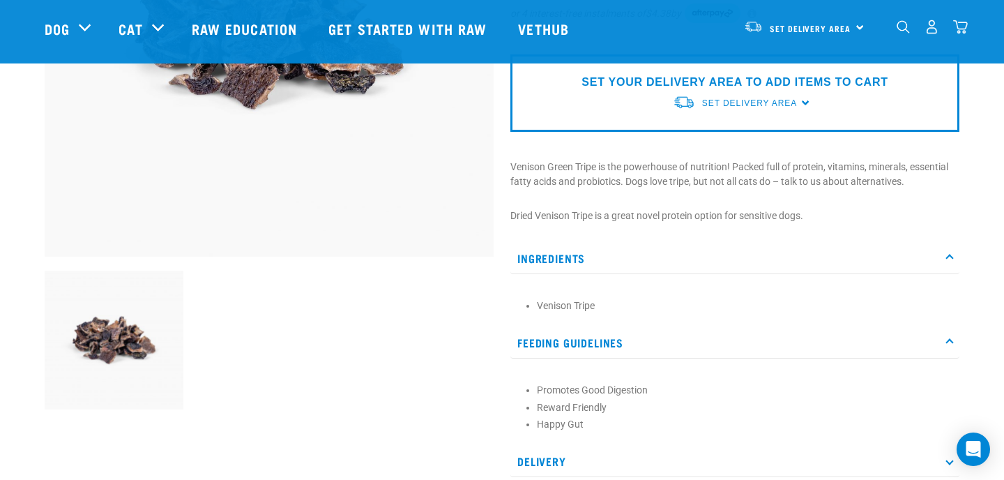
scroll to position [107, 0]
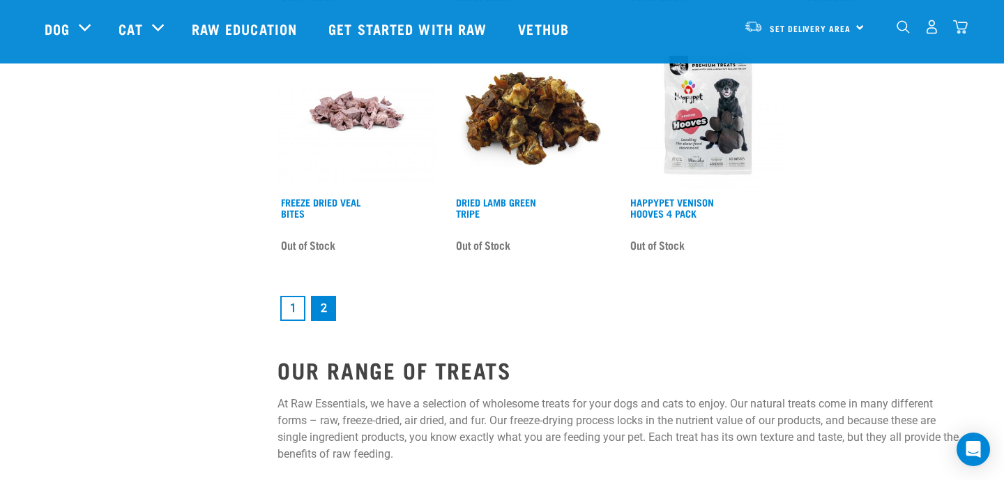
scroll to position [1934, 0]
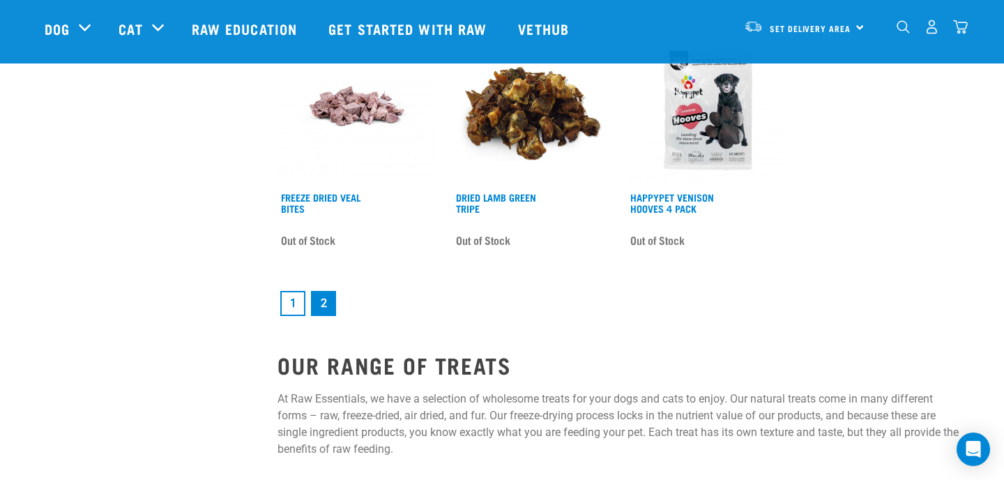
click at [288, 301] on link "1" at bounding box center [292, 303] width 25 height 25
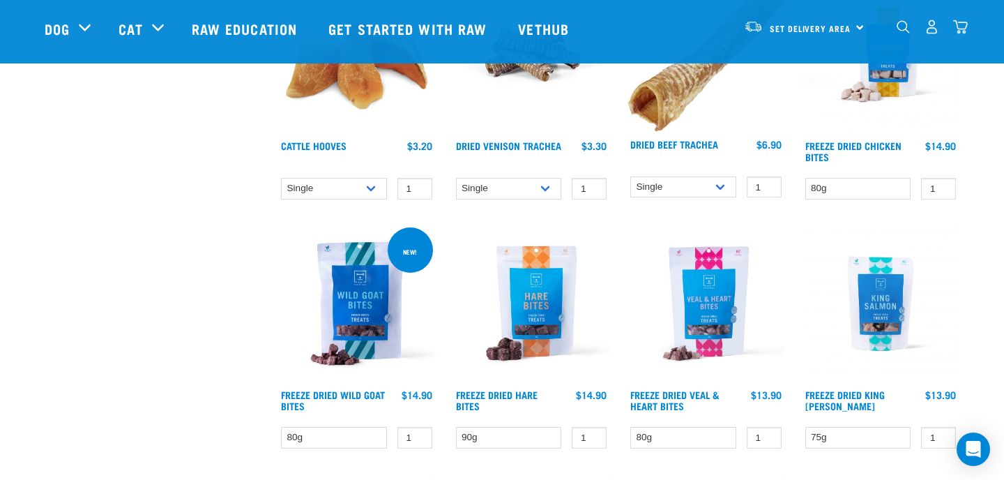
scroll to position [1469, 0]
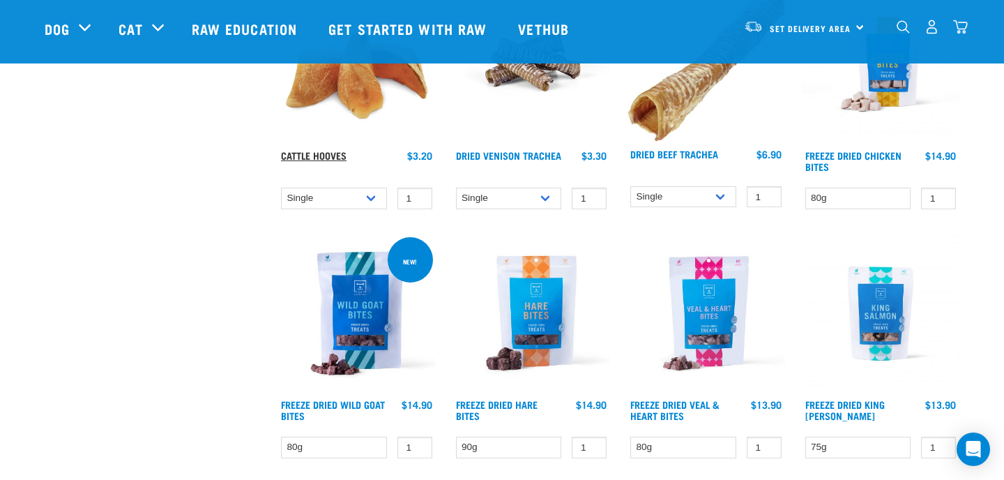
click at [325, 153] on link "Cattle Hooves" at bounding box center [314, 155] width 66 height 5
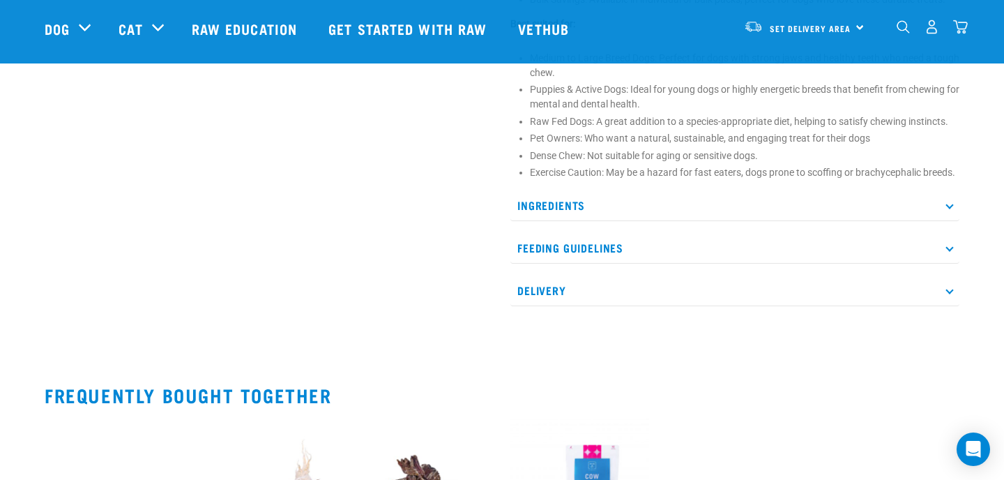
scroll to position [722, 0]
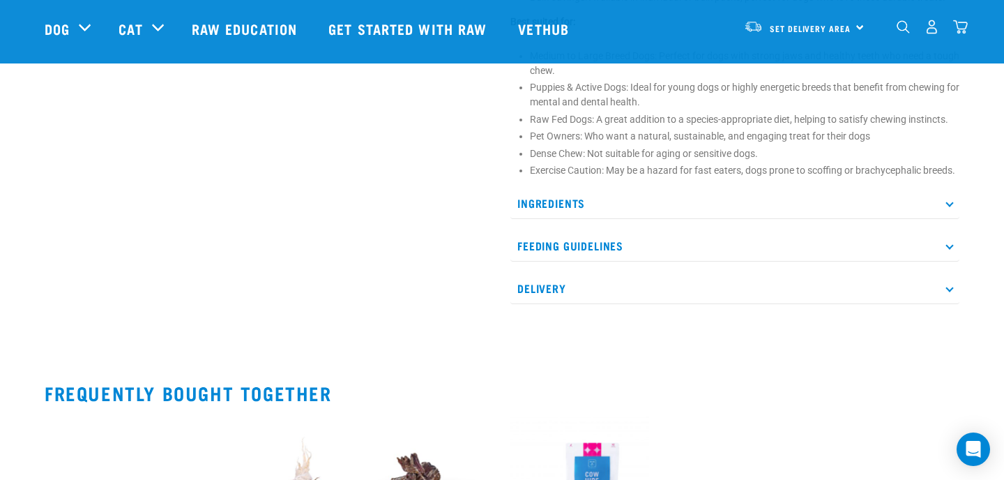
click at [567, 243] on p "Feeding Guidelines" at bounding box center [735, 245] width 449 height 31
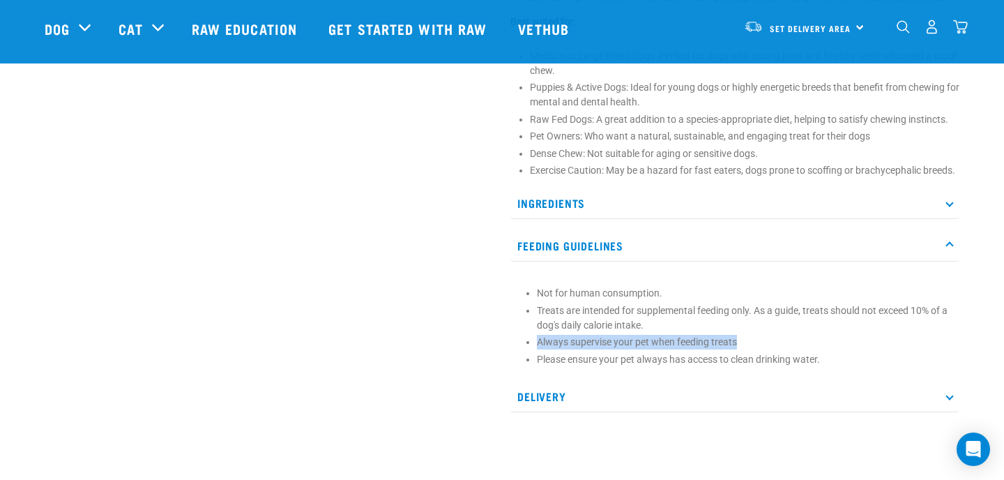
drag, startPoint x: 741, startPoint y: 340, endPoint x: 537, endPoint y: 342, distance: 203.7
click at [537, 342] on li "Always supervise your pet when feeding treats" at bounding box center [745, 342] width 416 height 15
copy li "Always supervise your pet when feeding treats"
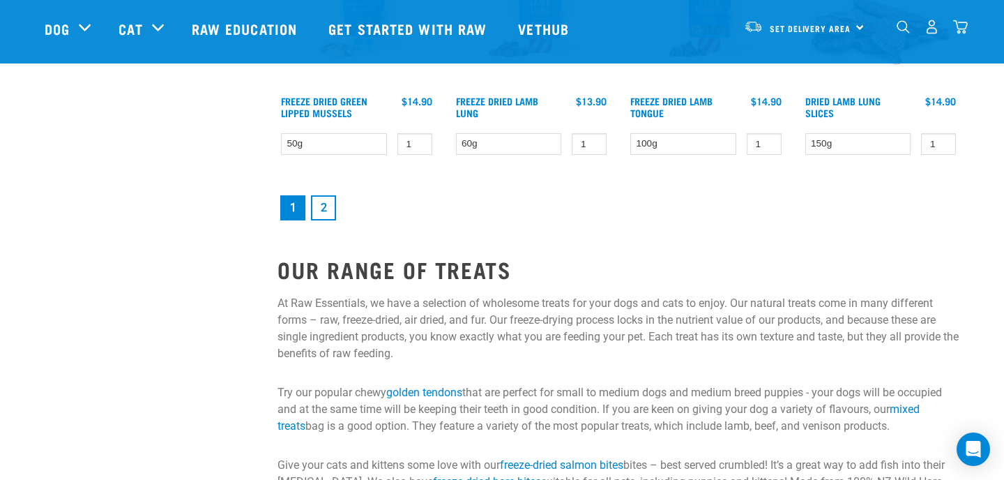
scroll to position [2044, 0]
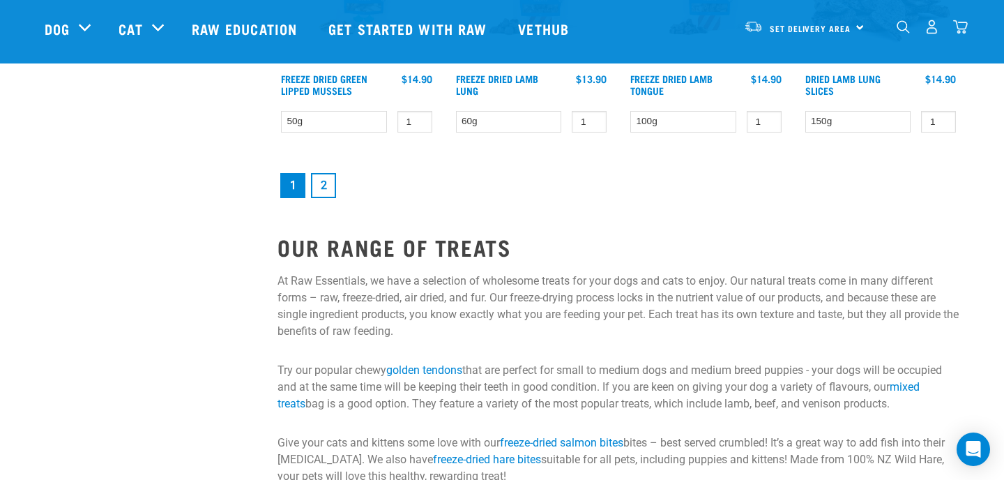
click at [325, 179] on link "2" at bounding box center [323, 185] width 25 height 25
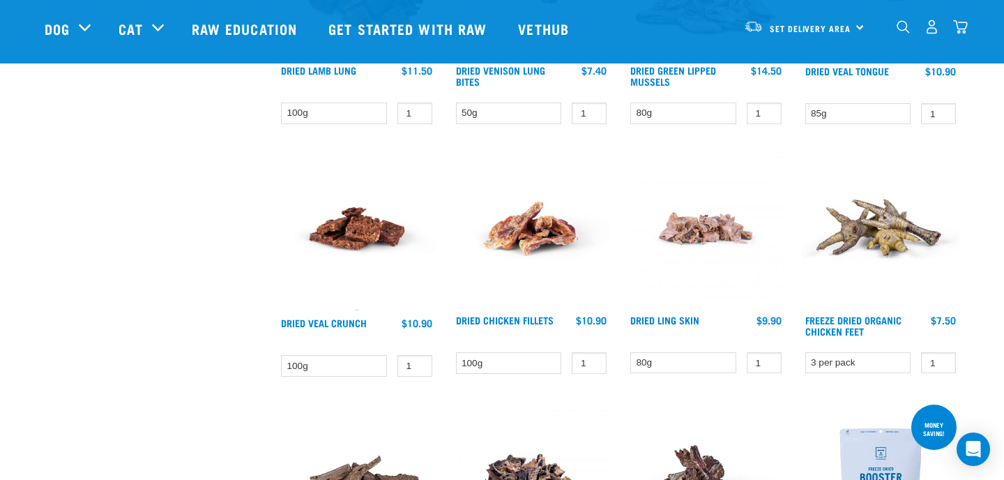
scroll to position [589, 0]
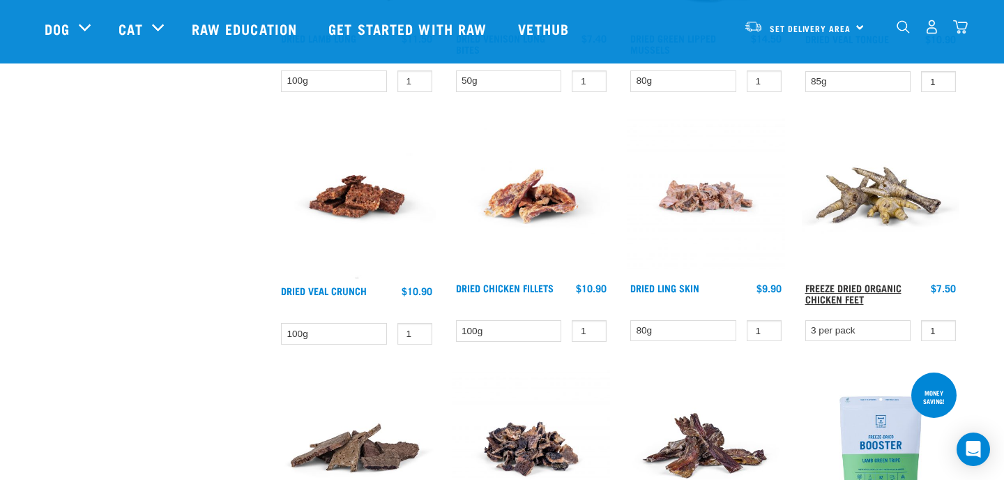
click at [861, 289] on link "Freeze Dried Organic Chicken Feet" at bounding box center [854, 293] width 96 height 16
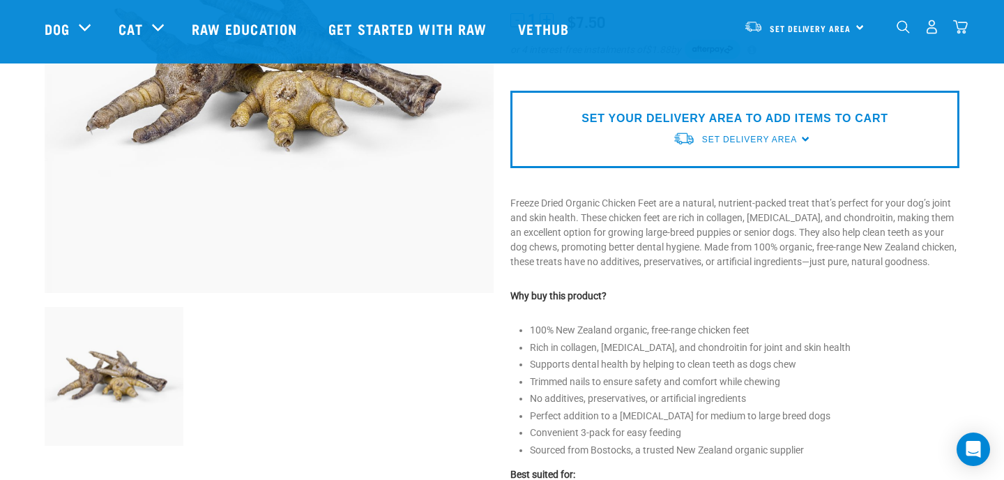
scroll to position [259, 0]
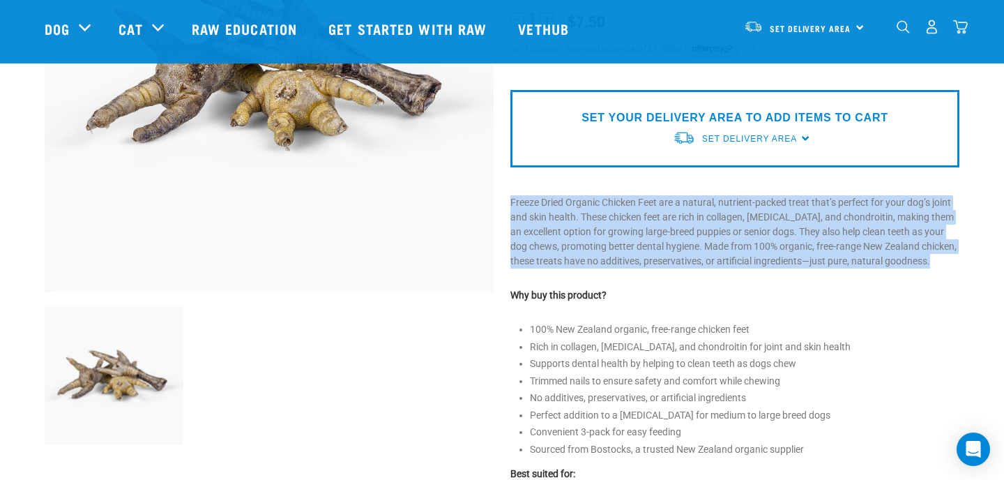
drag, startPoint x: 508, startPoint y: 202, endPoint x: 676, endPoint y: 280, distance: 185.1
click at [676, 280] on div "Freeze Dried Organic Chicken Feet 1" at bounding box center [735, 276] width 466 height 905
copy div "Freeze Dried Organic Chicken Feet are a natural, nutrient-packed treat that’s p…"
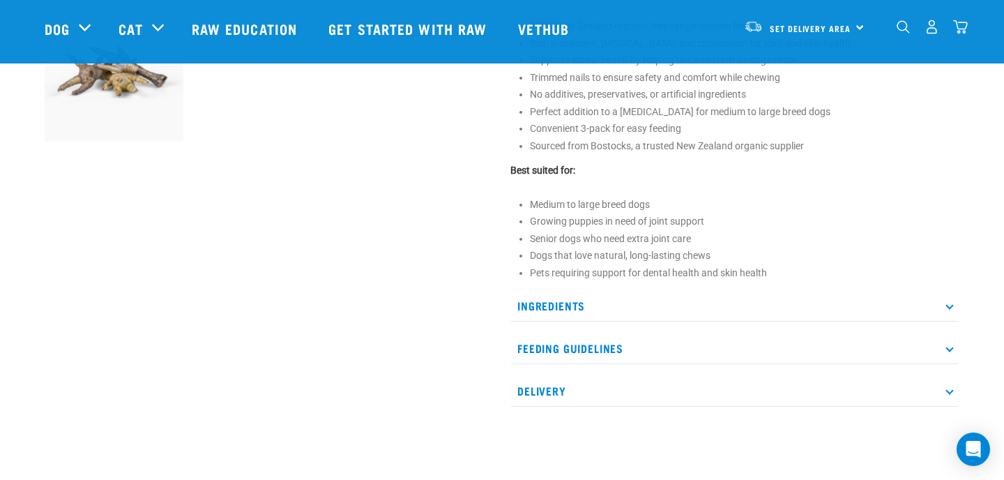
scroll to position [571, 0]
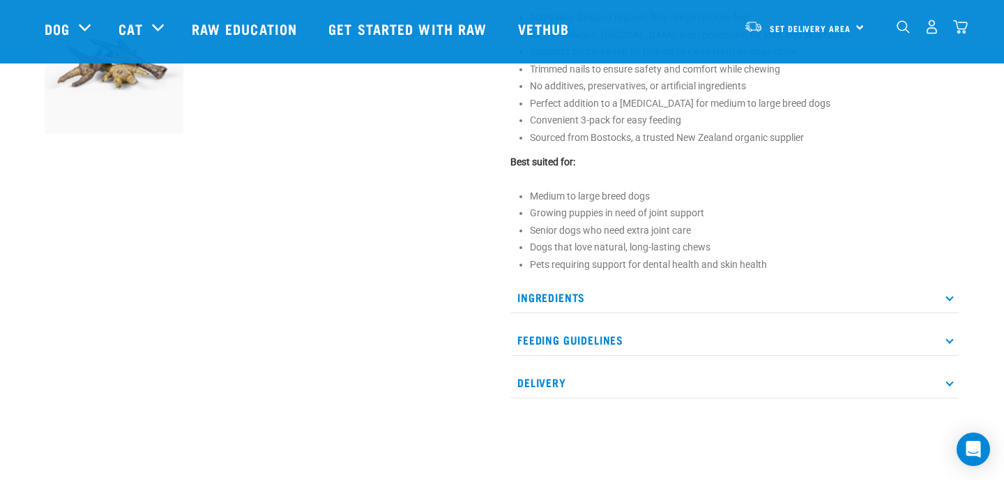
click at [555, 296] on p "Ingredients" at bounding box center [735, 297] width 449 height 31
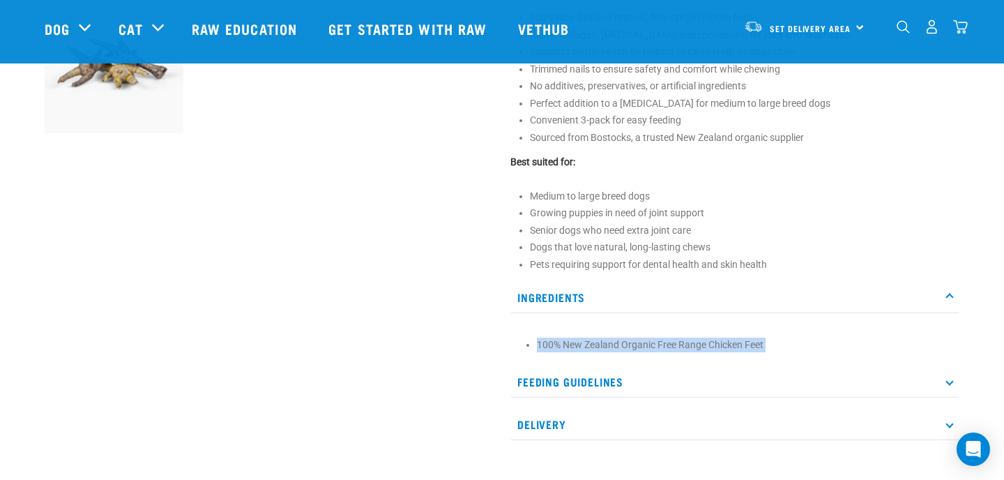
drag, startPoint x: 536, startPoint y: 343, endPoint x: 707, endPoint y: 360, distance: 171.7
click at [707, 360] on div "Ingredients 100% New Zealand Organic Free Range Chicken Feet Feeding Guidelines…" at bounding box center [735, 361] width 449 height 158
copy div "100% New Zealand Organic Free Range Chicken Feet"
click at [631, 380] on p "Feeding Guidelines" at bounding box center [735, 381] width 449 height 31
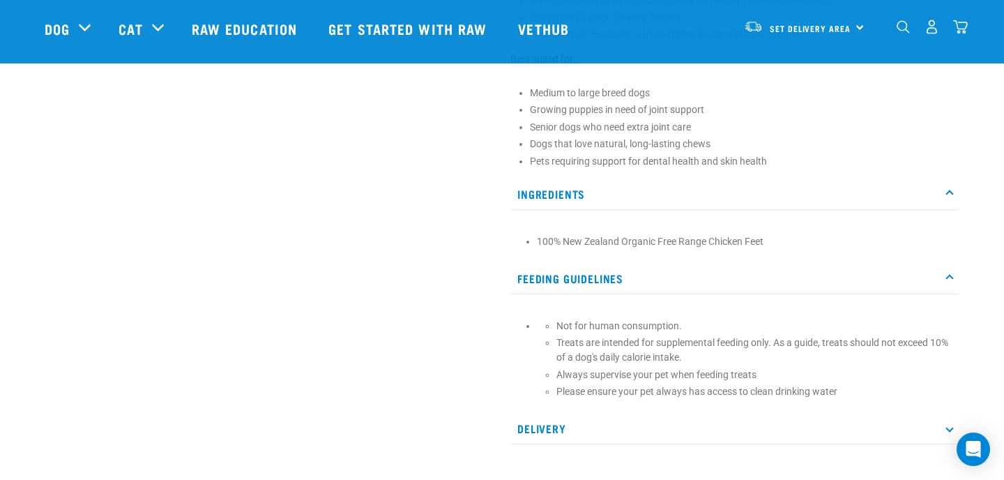
scroll to position [703, 0]
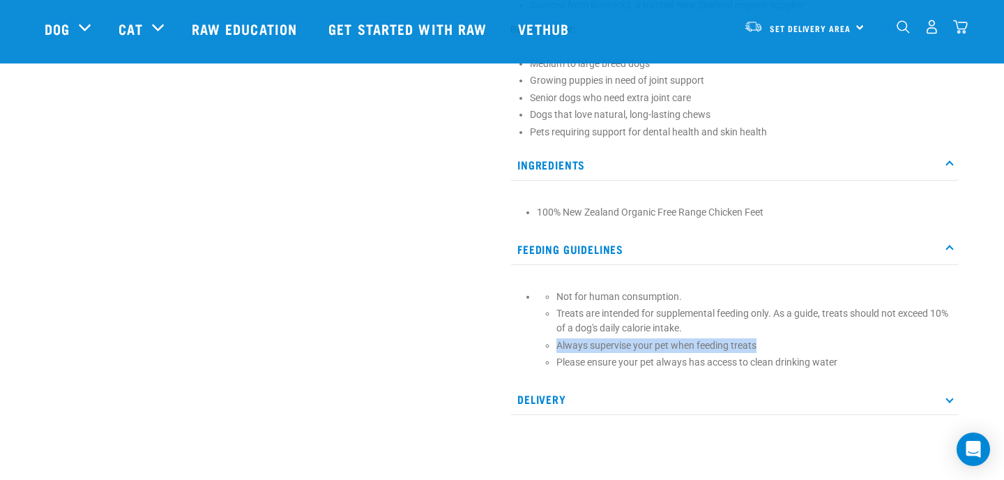
drag, startPoint x: 764, startPoint y: 346, endPoint x: 557, endPoint y: 345, distance: 207.1
click at [557, 345] on p "Always supervise your pet when feeding treats" at bounding box center [755, 345] width 396 height 15
copy p "Always supervise your pet when feeding treats"
click at [696, 344] on p "Always supervise your pet when feeding treats" at bounding box center [755, 345] width 396 height 15
drag, startPoint x: 760, startPoint y: 344, endPoint x: 554, endPoint y: 348, distance: 205.1
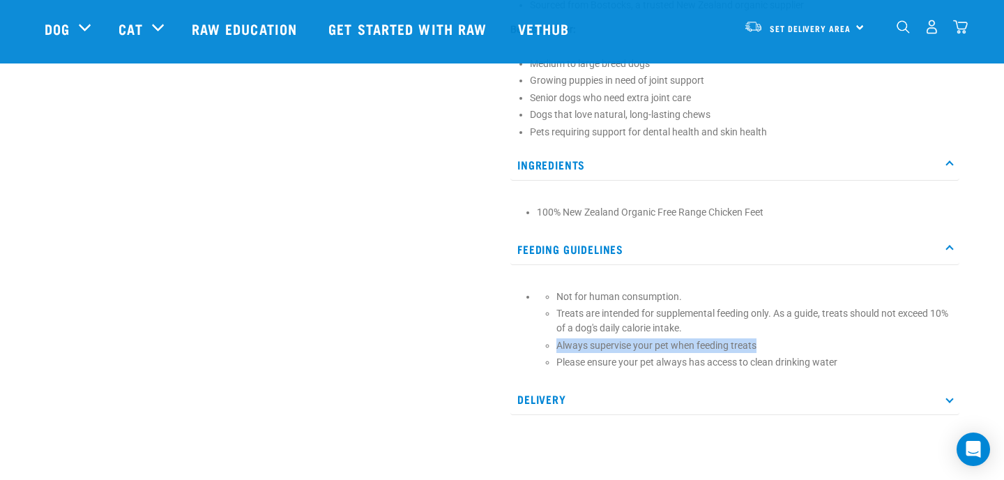
click at [554, 348] on li "Not for human consumption. Treats are intended for supplemental feeding only. A…" at bounding box center [745, 329] width 416 height 81
copy p "Always supervise your pet when feeding treats"
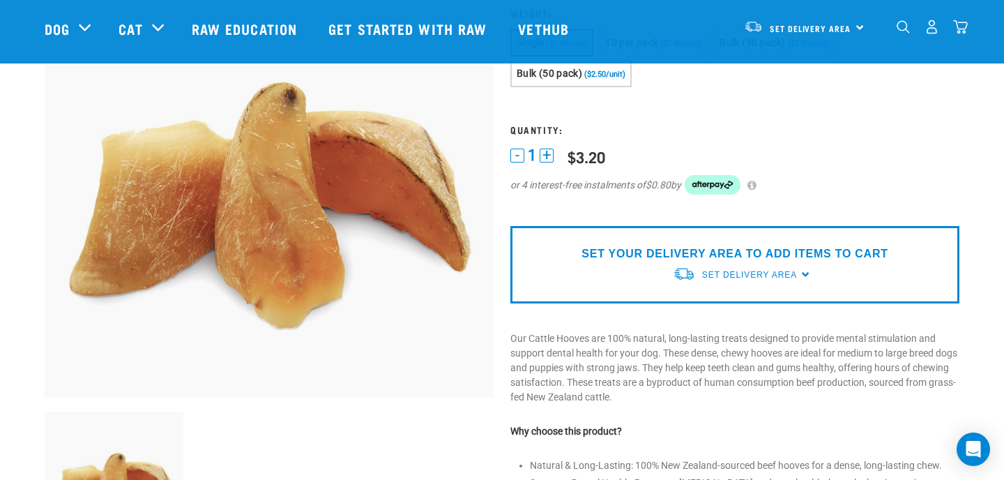
scroll to position [156, 0]
